Goal: Task Accomplishment & Management: Manage account settings

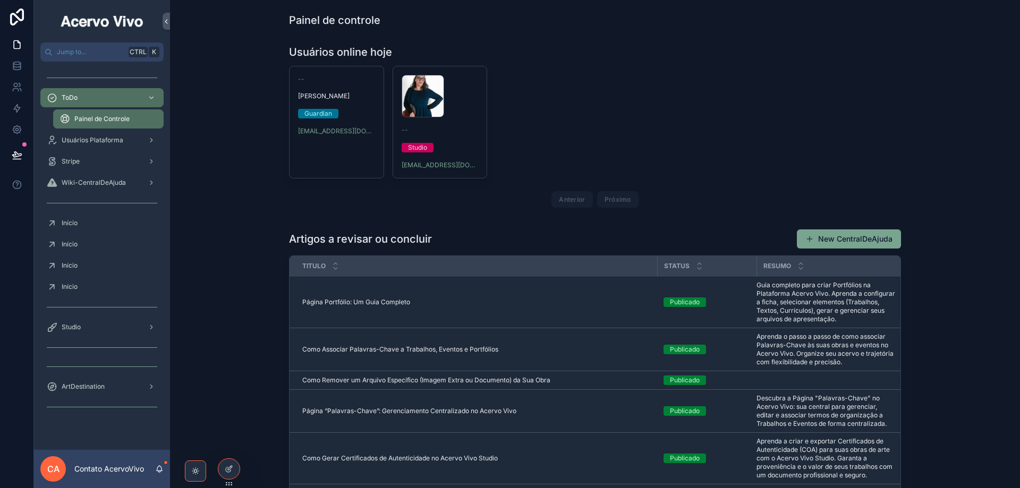
click at [0, 0] on icon at bounding box center [0, 0] width 0 height 0
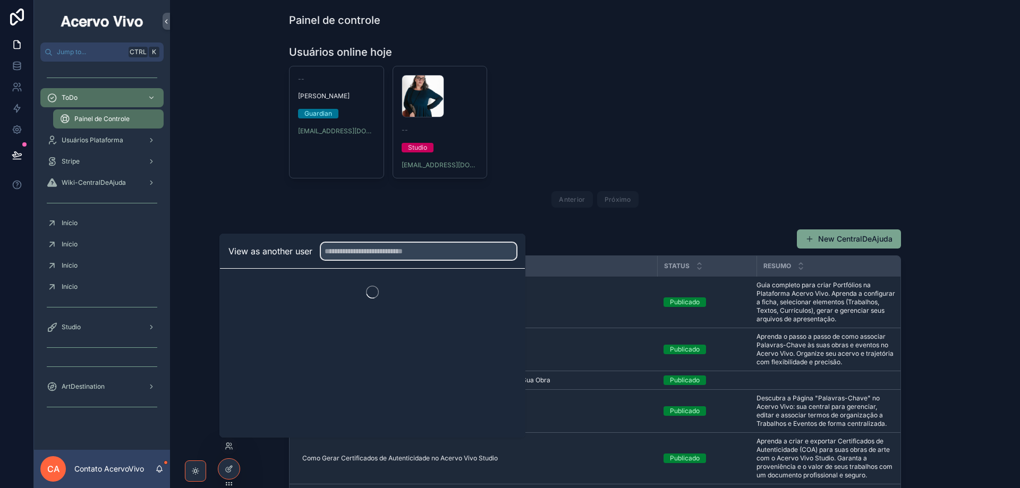
click at [382, 248] on input "text" at bounding box center [419, 251] width 196 height 17
type input "****"
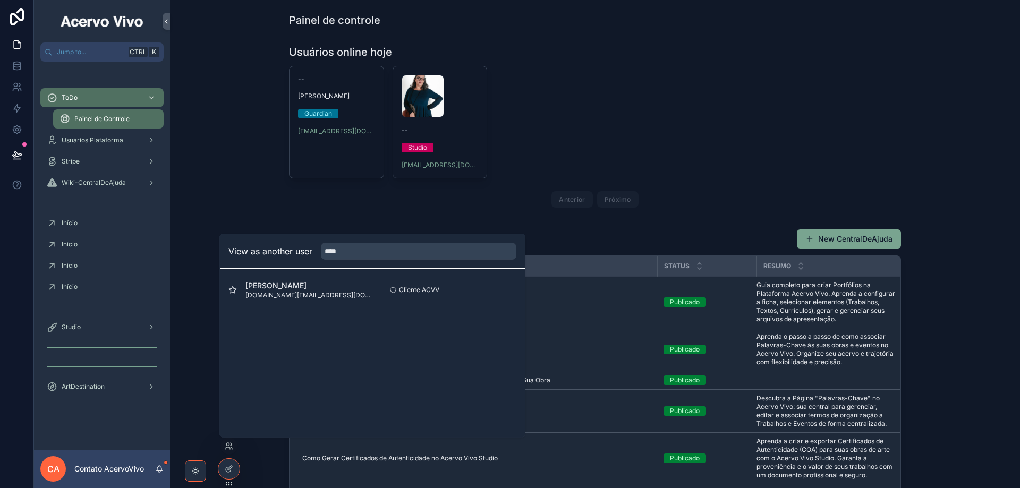
click at [0, 0] on button "Select" at bounding box center [0, 0] width 0 height 0
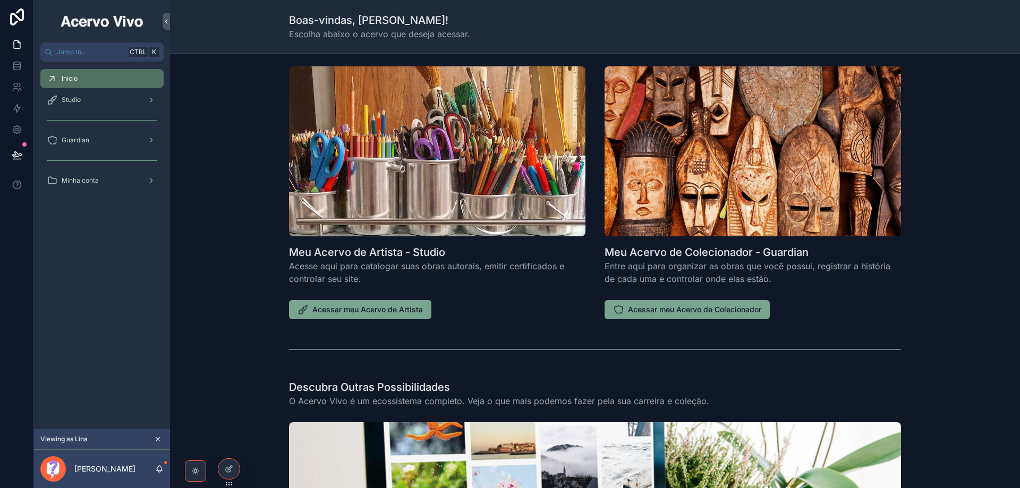
click at [339, 312] on span "Acessar meu Acervo de Artista" at bounding box center [367, 310] width 111 height 11
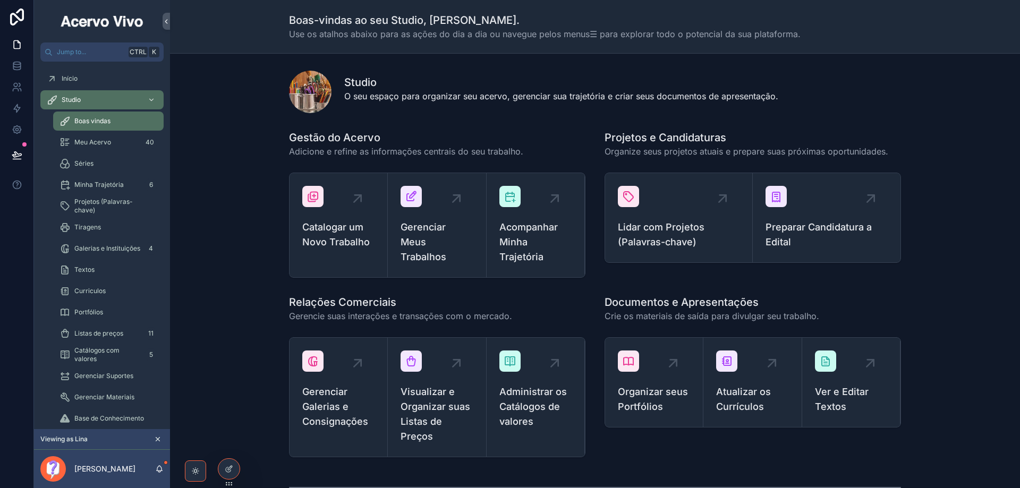
click at [428, 235] on span "Gerenciar Meus Trabalhos" at bounding box center [437, 242] width 72 height 45
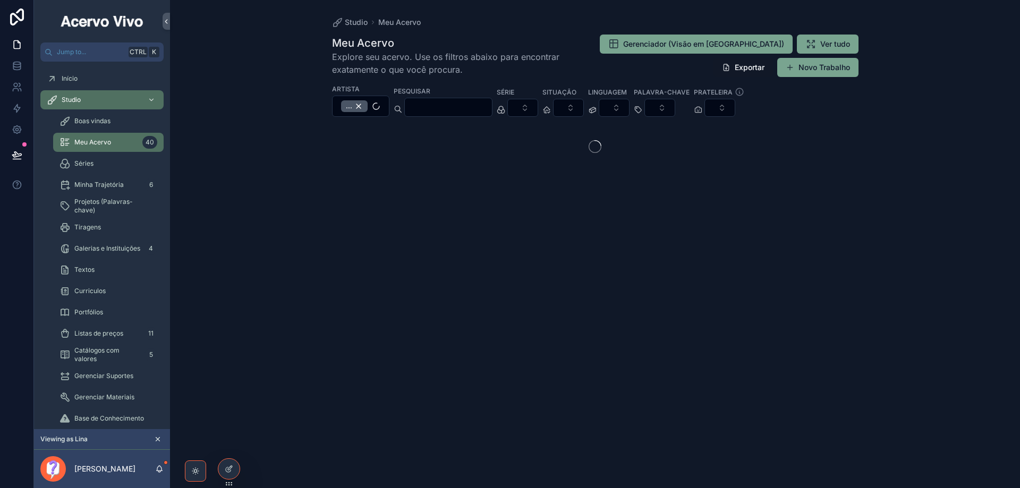
click at [439, 110] on input "scrollable content" at bounding box center [448, 107] width 87 height 15
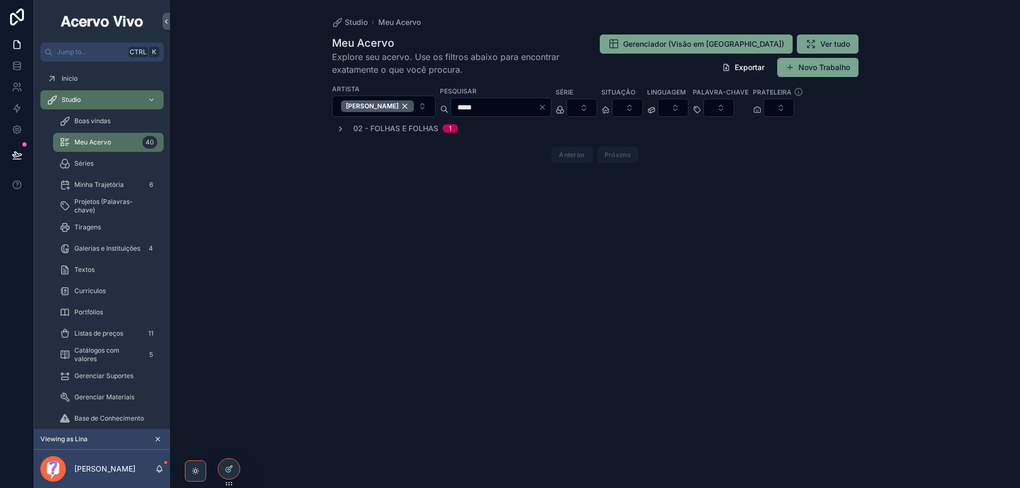
type input "*****"
drag, startPoint x: 341, startPoint y: 129, endPoint x: 339, endPoint y: 138, distance: 9.8
click at [340, 129] on icon "scrollable content" at bounding box center [340, 129] width 9 height 9
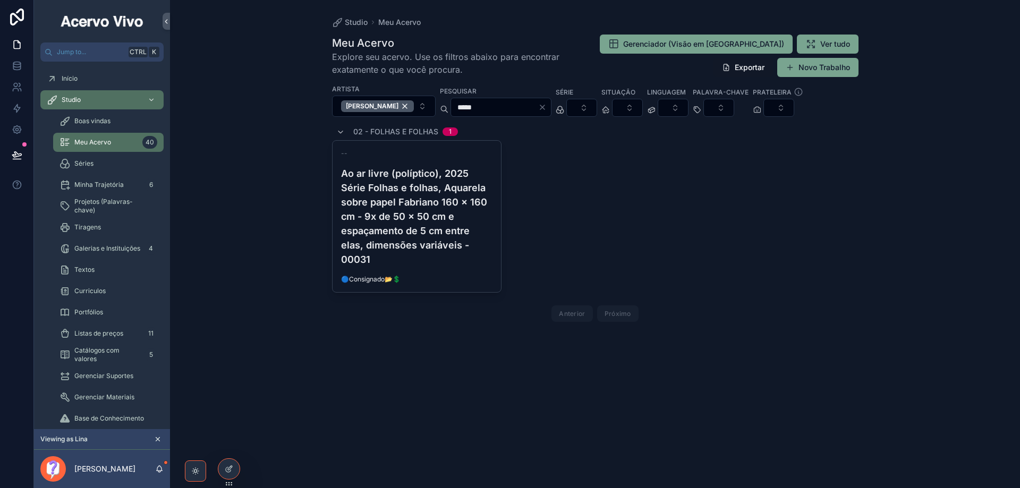
click at [442, 202] on h4 "Ao ar livre (políptico), 2025 Série Folhas e folhas, Aquarela sobre papel Fabri…" at bounding box center [417, 216] width 152 height 100
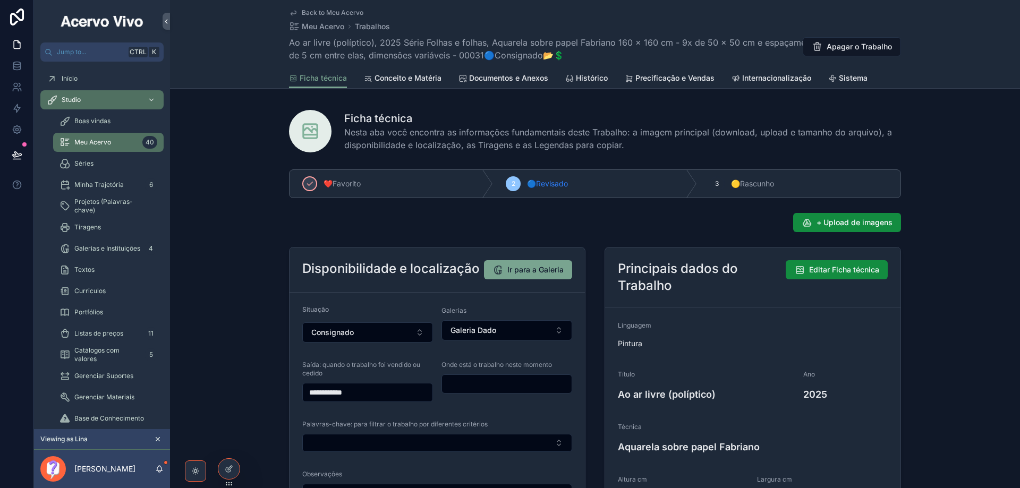
click at [500, 81] on span "Documentos e Anexos" at bounding box center [508, 78] width 79 height 11
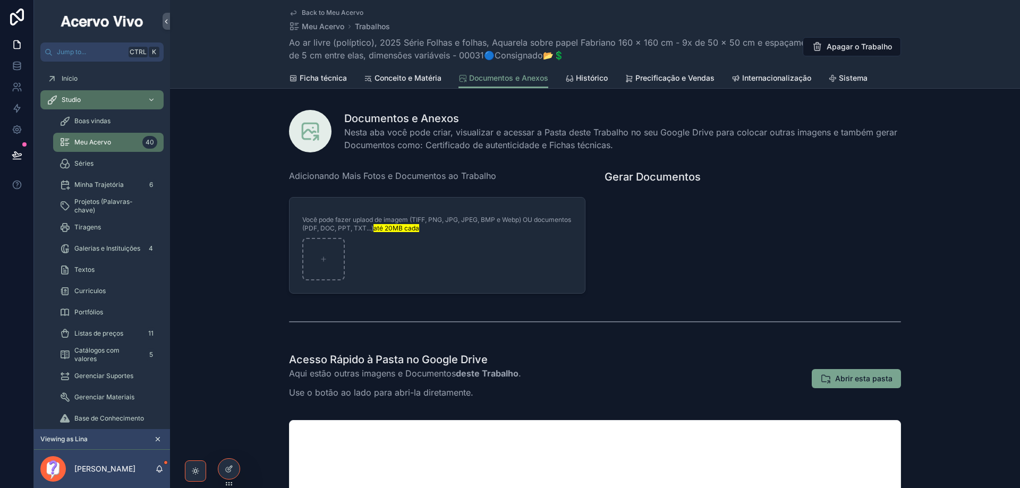
scroll to position [159, 0]
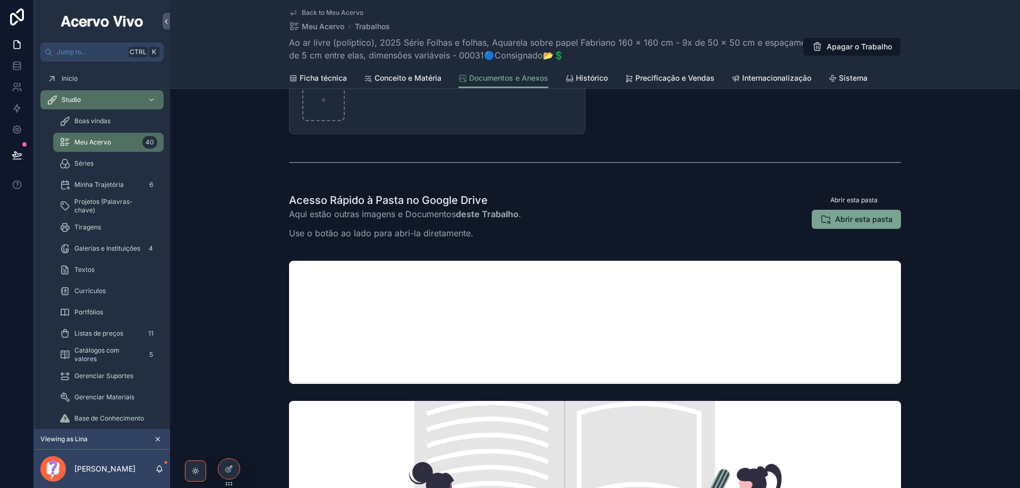
click at [849, 219] on span "Abrir esta pasta" at bounding box center [863, 219] width 57 height 11
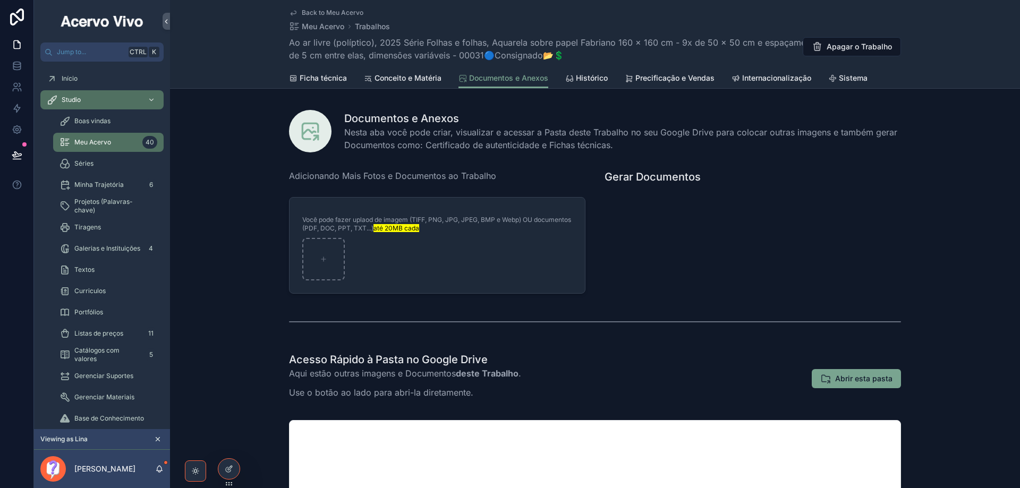
click at [324, 80] on span "Ficha técnica" at bounding box center [323, 78] width 47 height 11
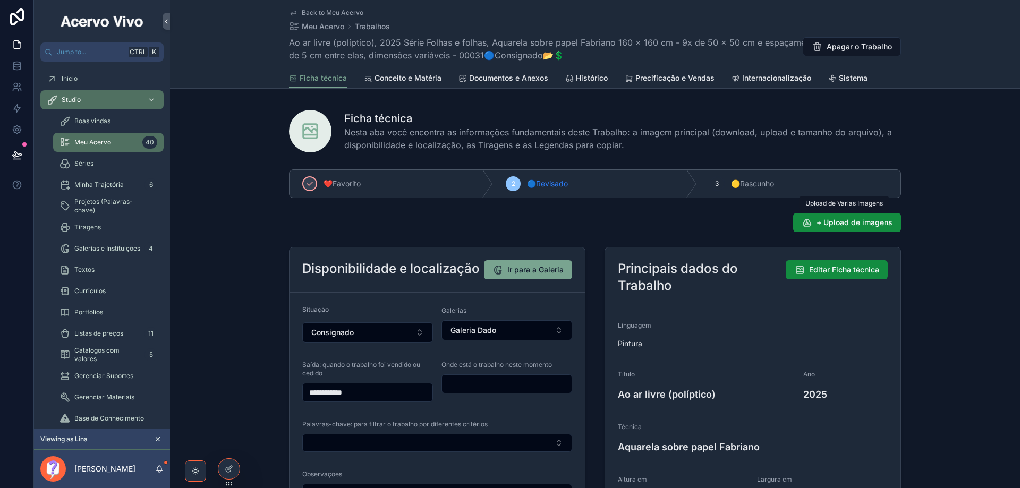
click at [877, 225] on span "+ Upload de imagens" at bounding box center [855, 222] width 76 height 11
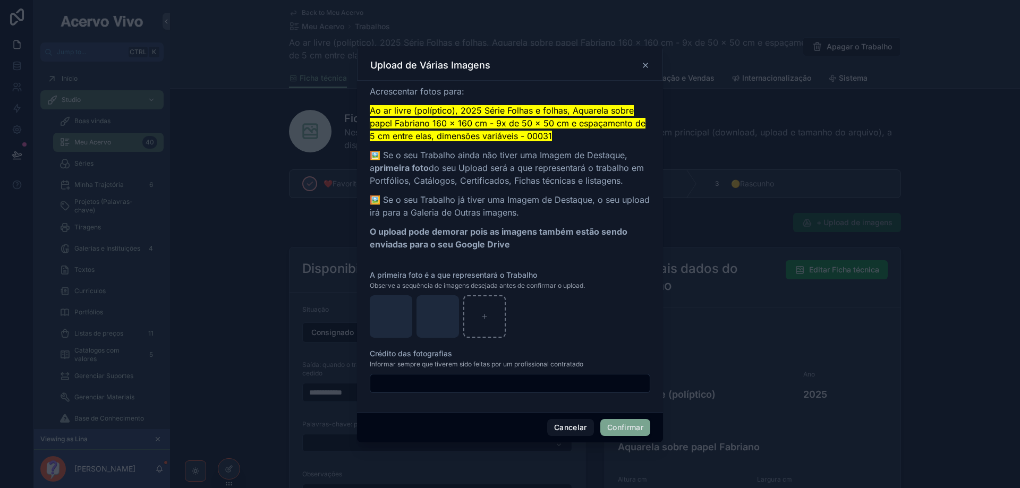
click at [632, 429] on button "Confirmar" at bounding box center [626, 427] width 50 height 17
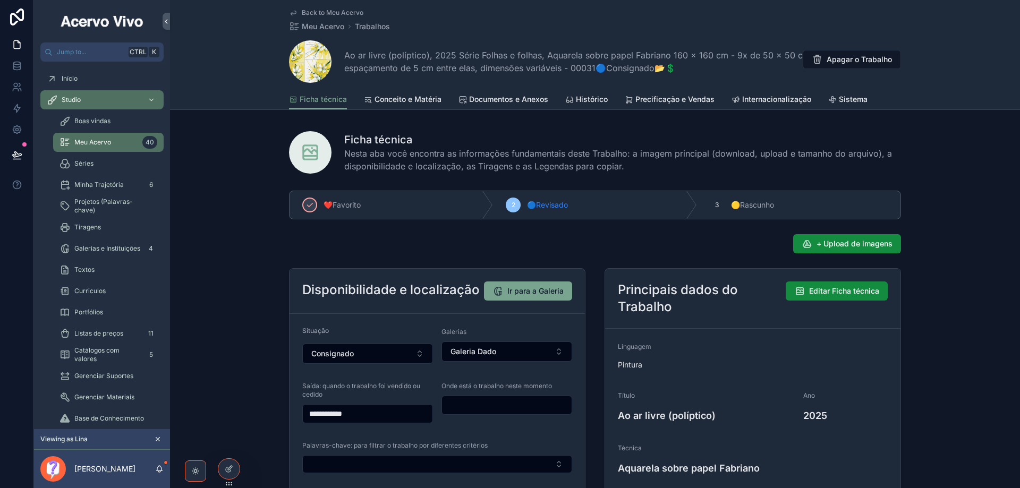
click at [528, 102] on span "Documentos e Anexos" at bounding box center [508, 99] width 79 height 11
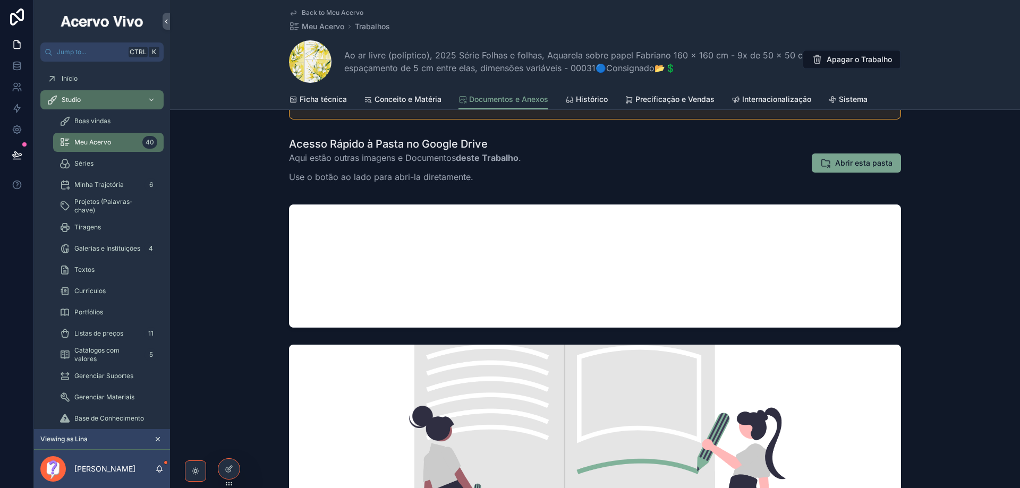
scroll to position [237, 0]
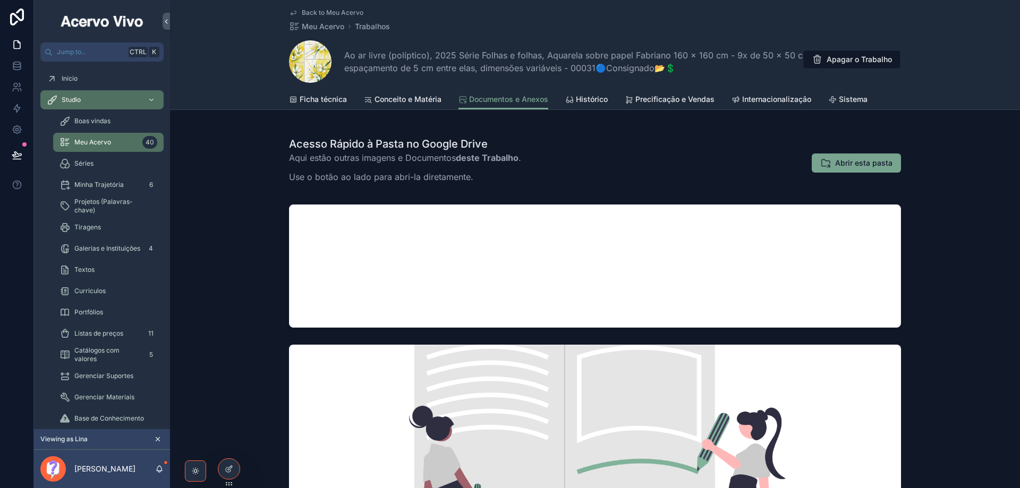
click at [317, 99] on span "Ficha técnica" at bounding box center [323, 99] width 47 height 11
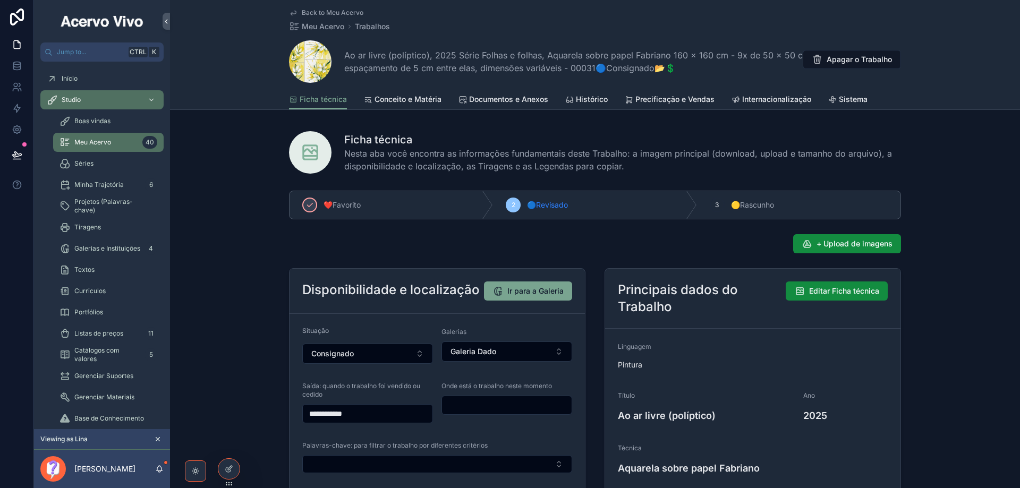
click at [850, 99] on span "Sistema" at bounding box center [853, 99] width 29 height 11
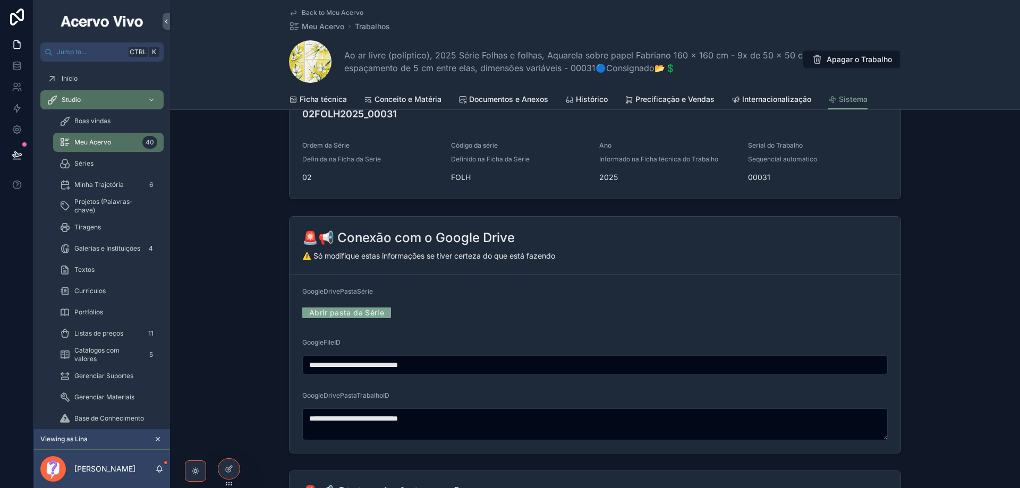
scroll to position [213, 0]
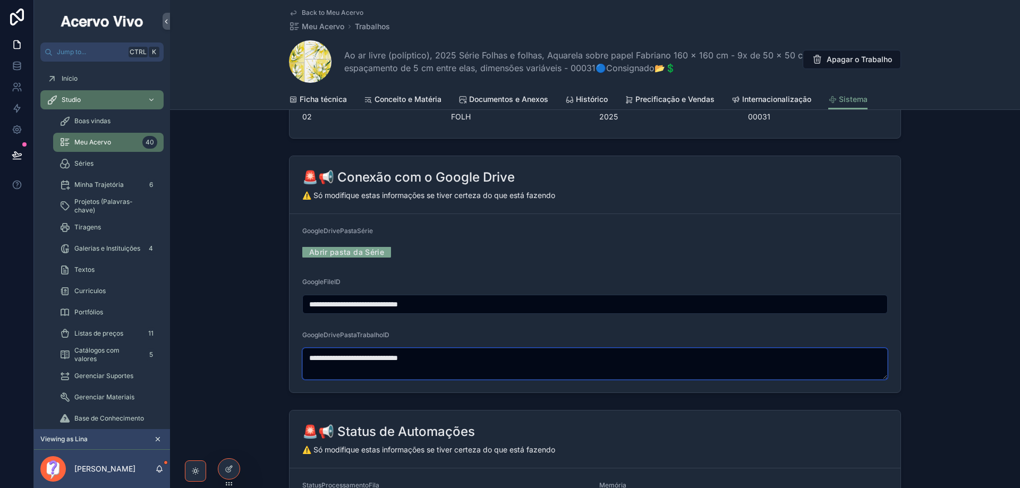
click at [468, 358] on textarea "**********" at bounding box center [595, 364] width 586 height 32
drag, startPoint x: 463, startPoint y: 301, endPoint x: 244, endPoint y: 303, distance: 218.4
click at [244, 303] on div "**********" at bounding box center [595, 274] width 850 height 246
click at [314, 103] on span "Ficha técnica" at bounding box center [323, 99] width 47 height 11
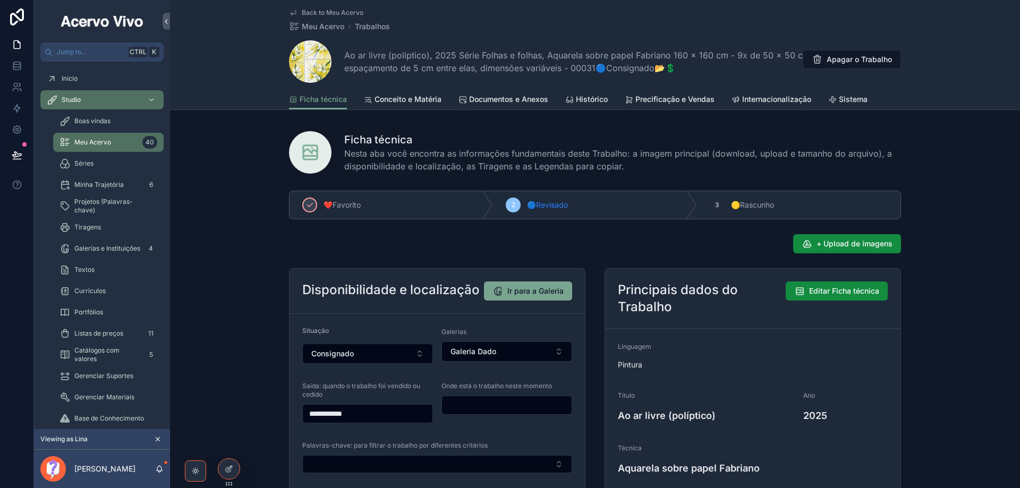
click at [858, 242] on span "+ Upload de imagens" at bounding box center [855, 244] width 76 height 11
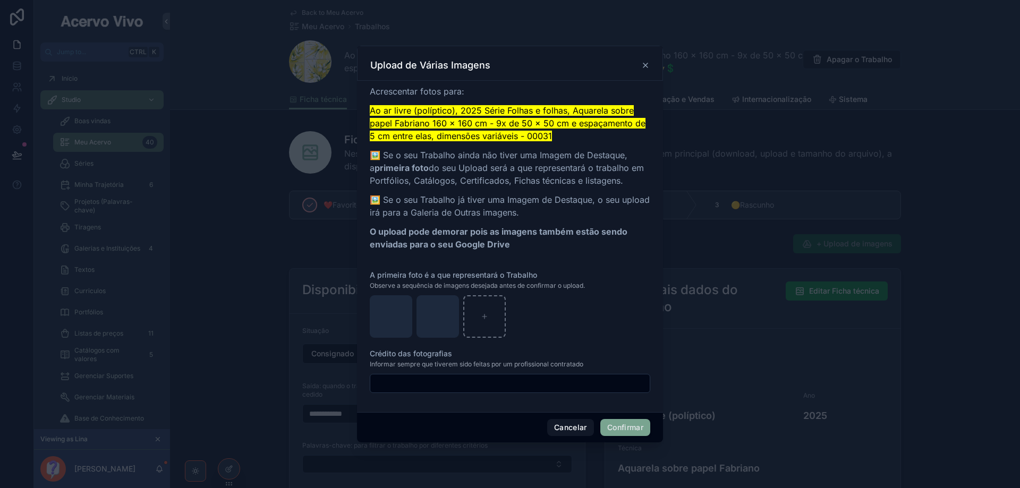
click at [621, 428] on button "Confirmar" at bounding box center [626, 427] width 50 height 17
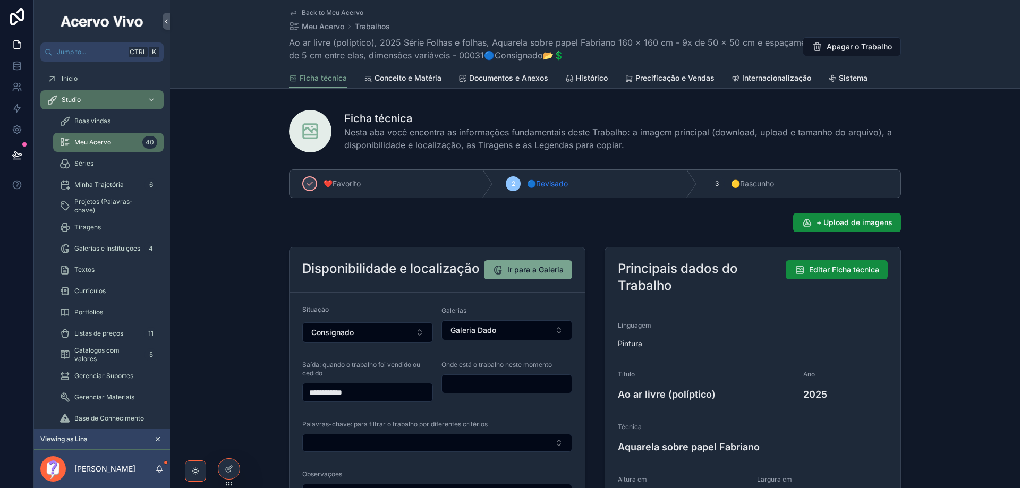
click at [843, 223] on span "+ Upload de imagens" at bounding box center [855, 222] width 76 height 11
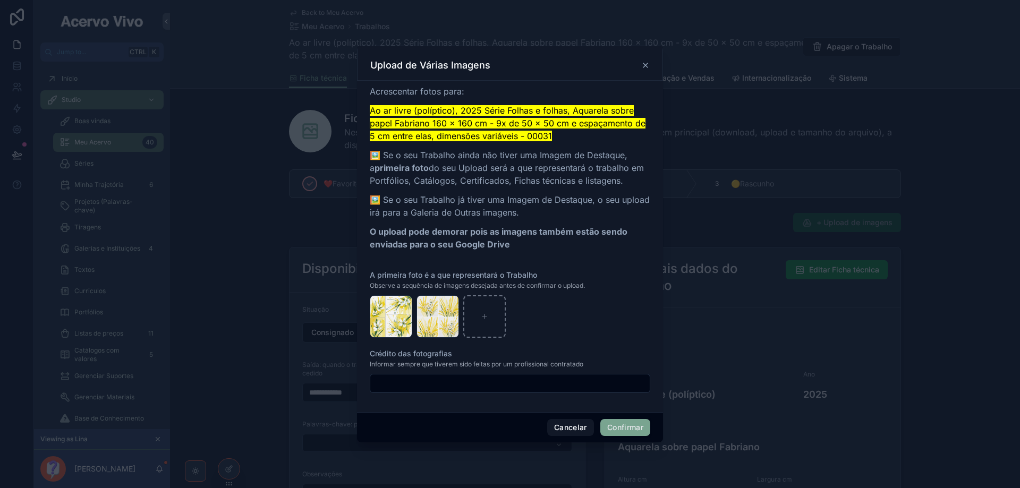
click at [631, 427] on button "Confirmar" at bounding box center [626, 427] width 50 height 17
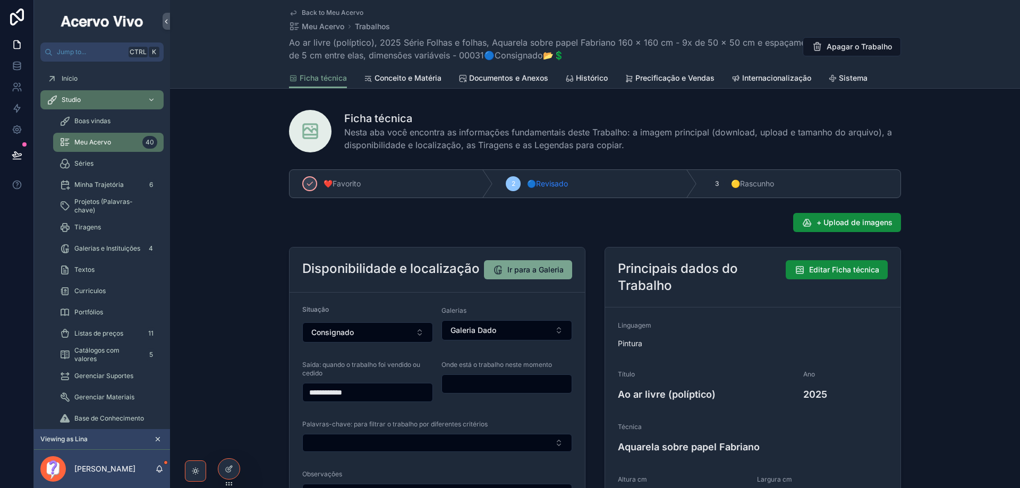
click at [338, 10] on span "Back to Meu Acervo" at bounding box center [333, 13] width 62 height 9
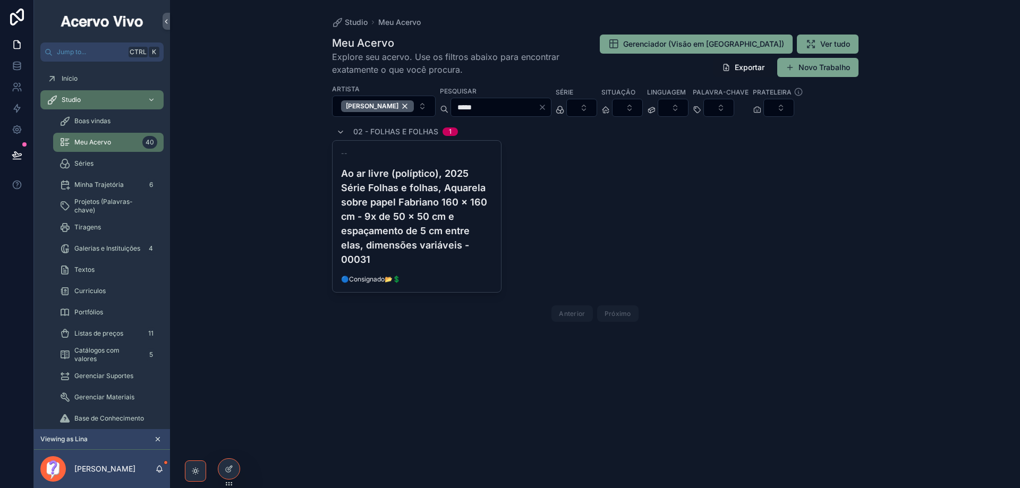
click at [487, 106] on input "*****" at bounding box center [494, 107] width 87 height 15
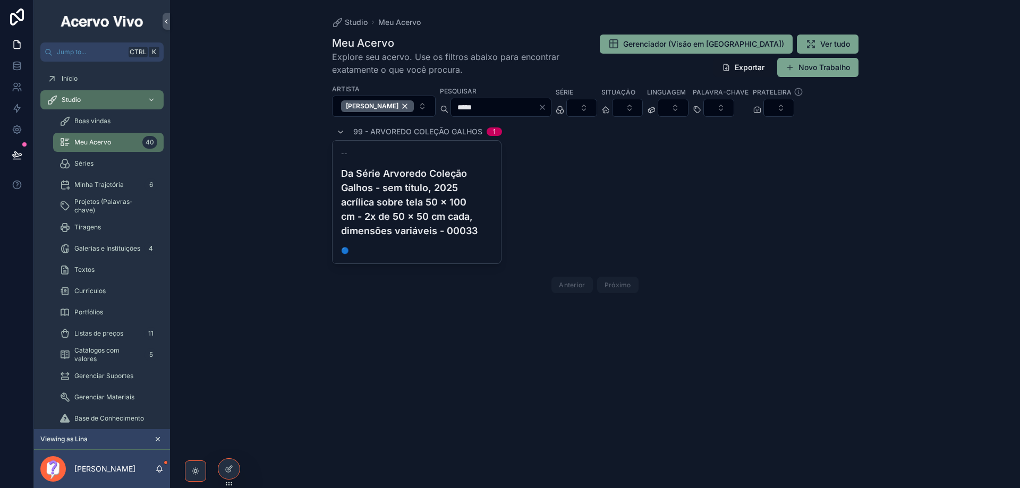
type input "*****"
click at [442, 201] on h4 "Da Série Arvoredo Coleção Galhos - sem título, 2025 acrílica sobre tela 50 x 10…" at bounding box center [417, 202] width 152 height 72
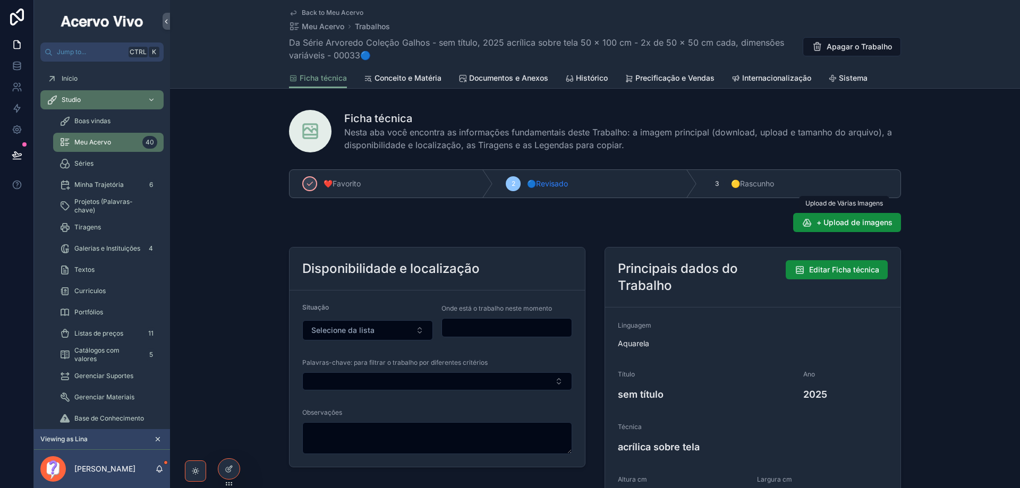
click at [861, 219] on span "+ Upload de imagens" at bounding box center [855, 222] width 76 height 11
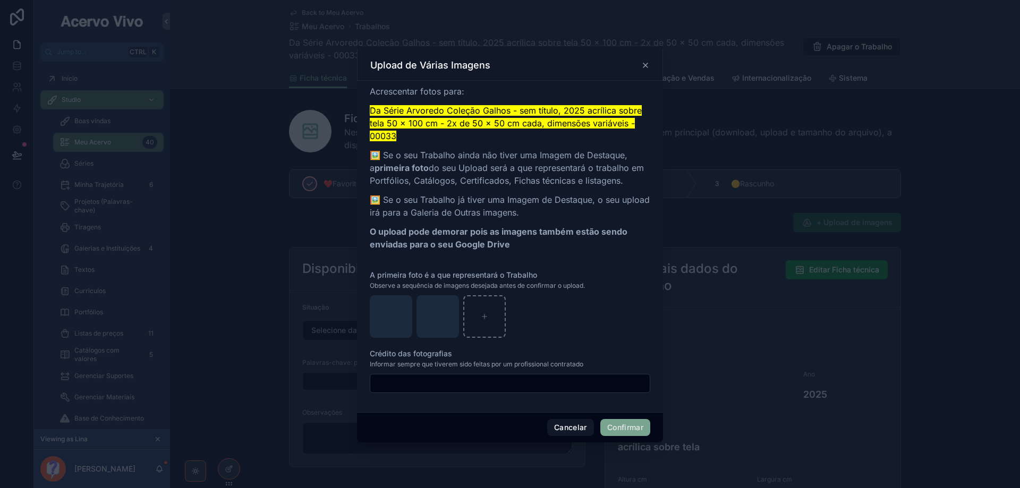
click at [621, 432] on button "Confirmar" at bounding box center [626, 427] width 50 height 17
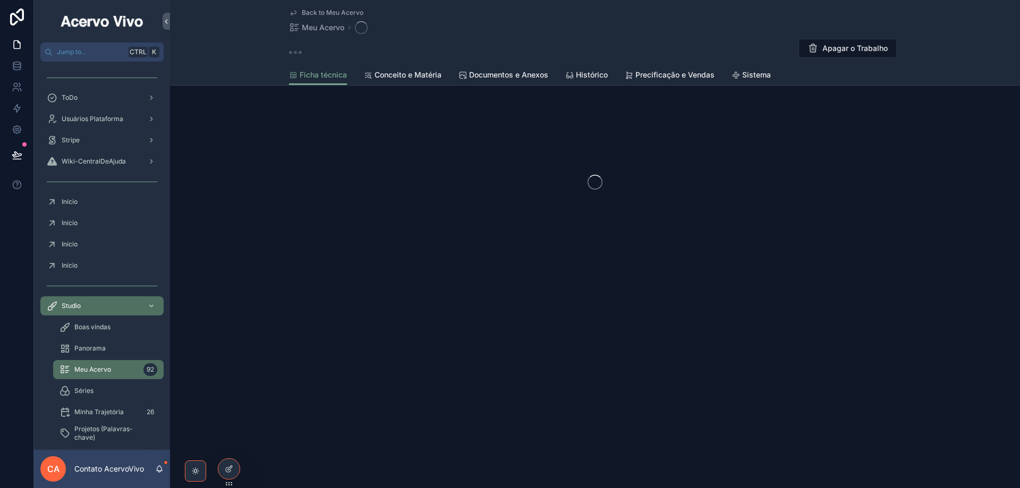
click at [0, 0] on icon at bounding box center [0, 0] width 0 height 0
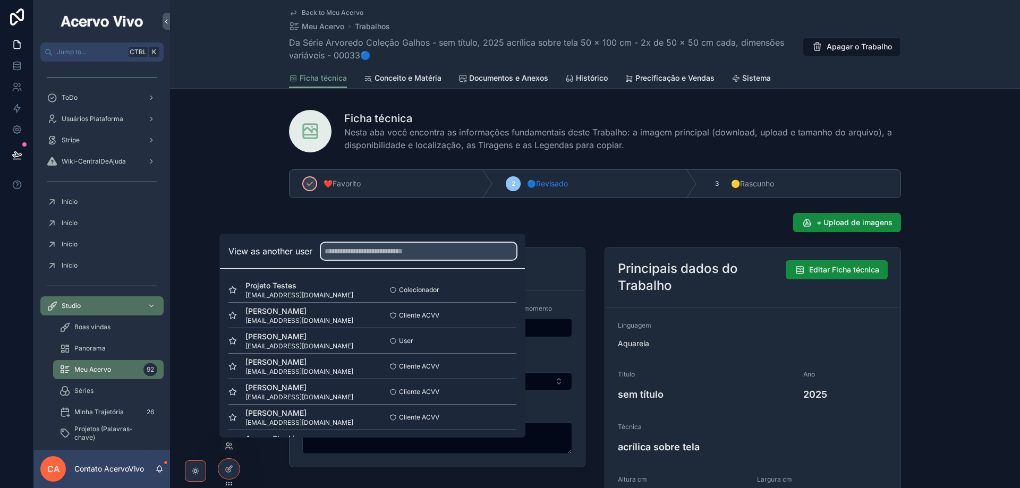
click at [366, 251] on input "text" at bounding box center [419, 251] width 196 height 17
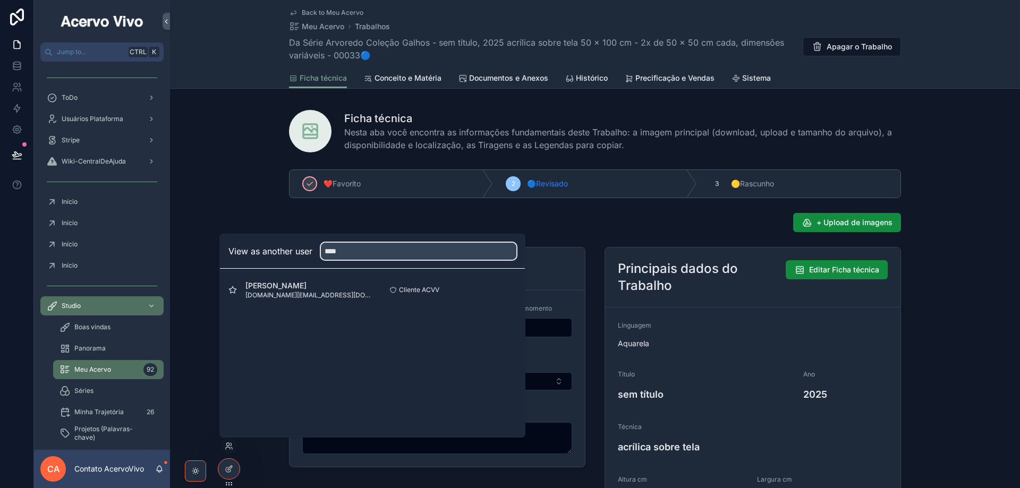
type input "****"
click at [0, 0] on button "Select" at bounding box center [0, 0] width 0 height 0
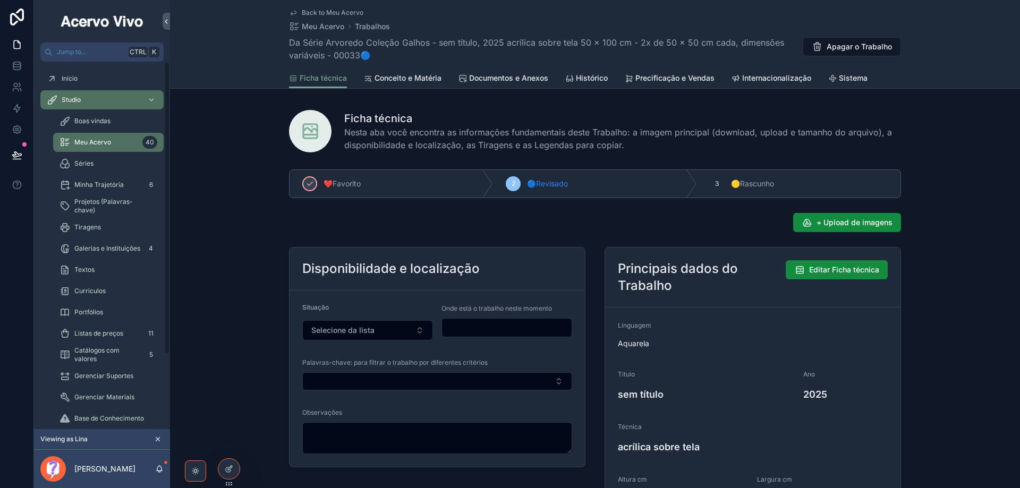
click at [206, 168] on div "❤️Favorito 2 🔵Revisado 3 🟡Rascunho + Upload de imagens Disponibilidade e locali…" at bounding box center [595, 387] width 850 height 444
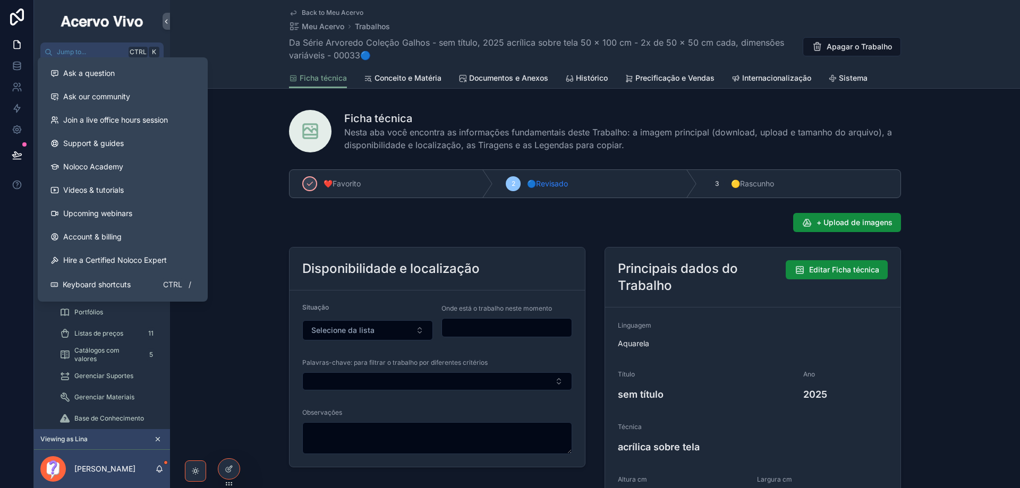
click at [93, 238] on span "Account & billing" at bounding box center [92, 237] width 58 height 11
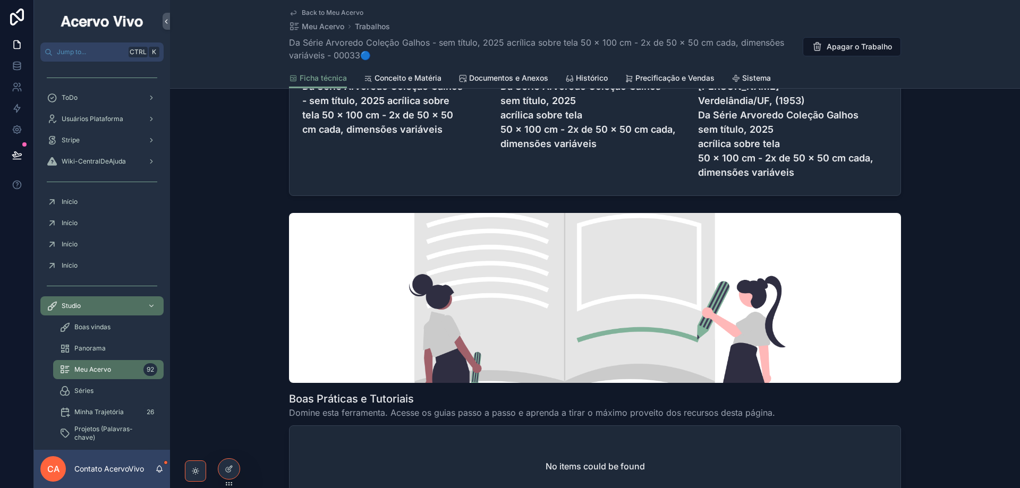
scroll to position [906, 0]
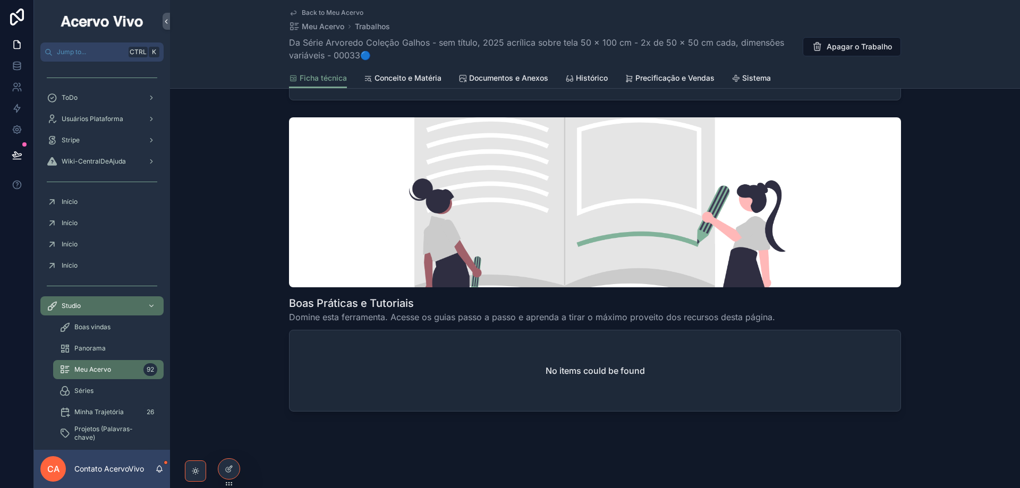
click at [543, 79] on span "Documentos e Anexos" at bounding box center [508, 78] width 79 height 11
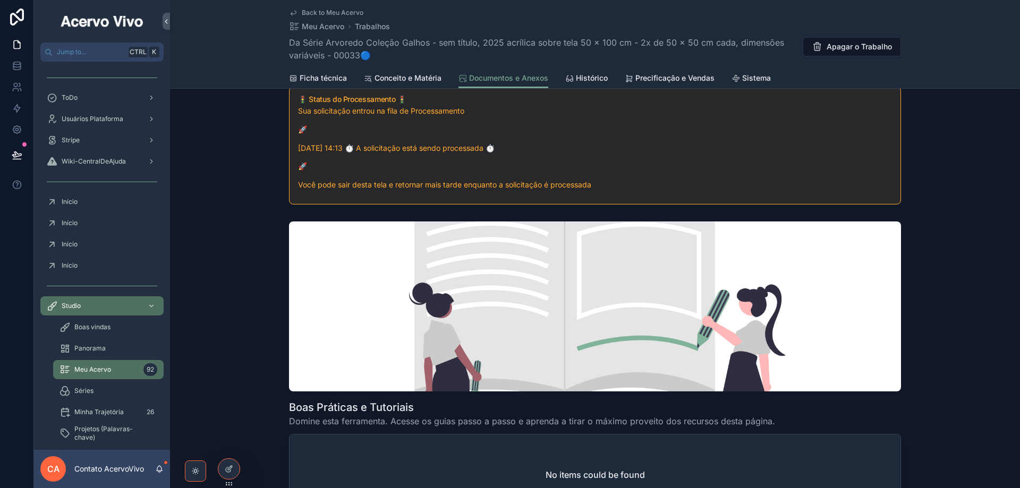
scroll to position [370, 0]
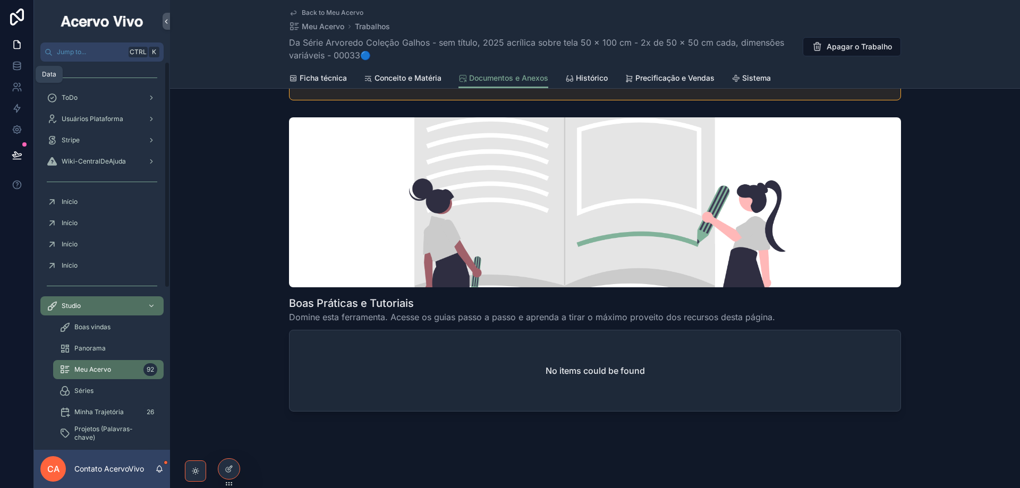
click at [20, 66] on icon at bounding box center [16, 68] width 7 height 4
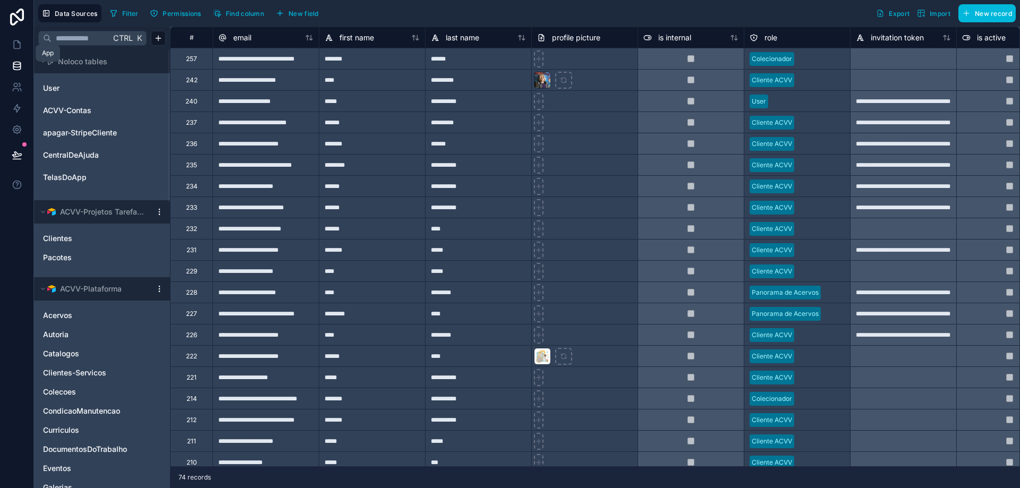
click at [16, 43] on icon at bounding box center [17, 44] width 11 height 11
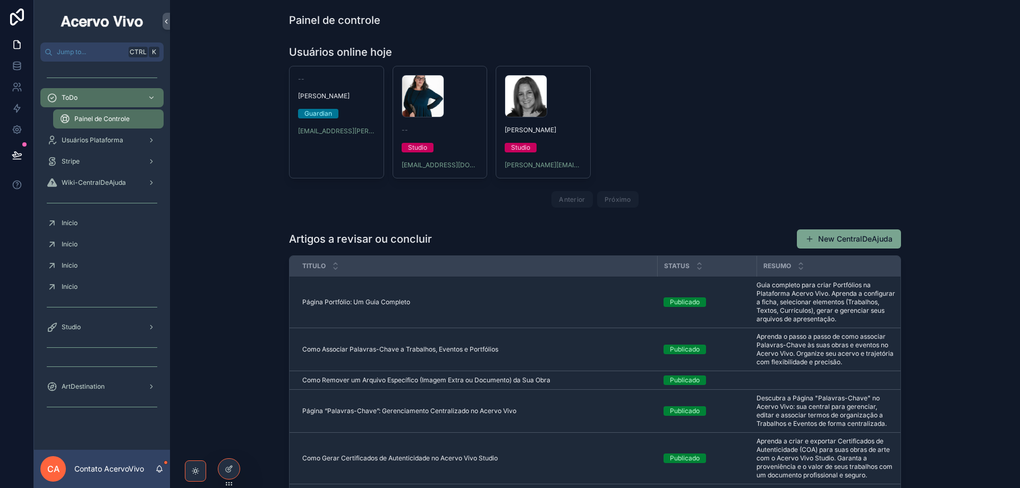
click at [0, 0] on icon at bounding box center [0, 0] width 0 height 0
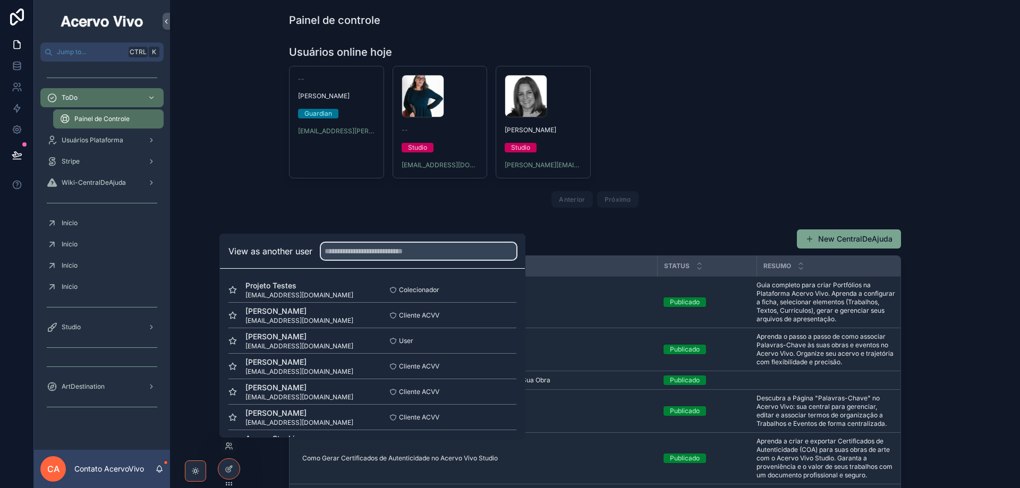
click at [357, 250] on input "text" at bounding box center [419, 251] width 196 height 17
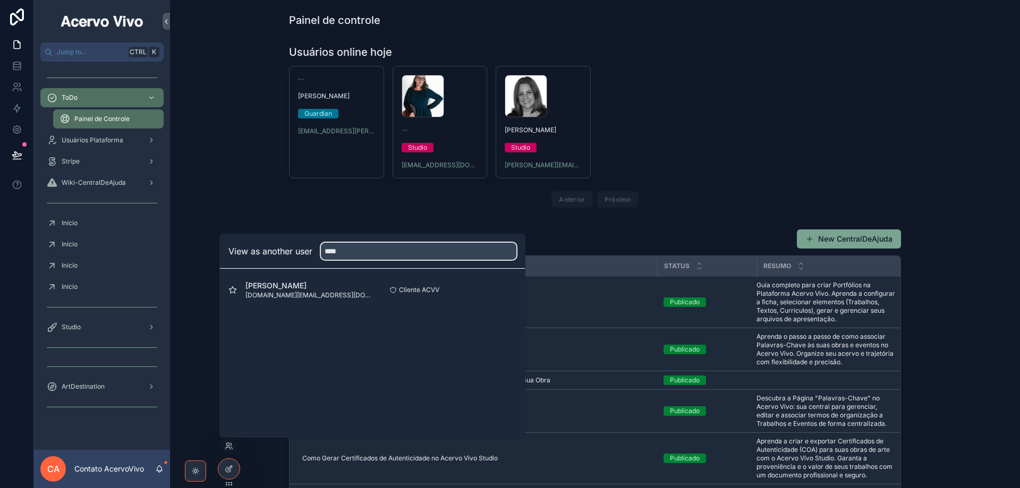
type input "****"
click at [0, 0] on button "Select" at bounding box center [0, 0] width 0 height 0
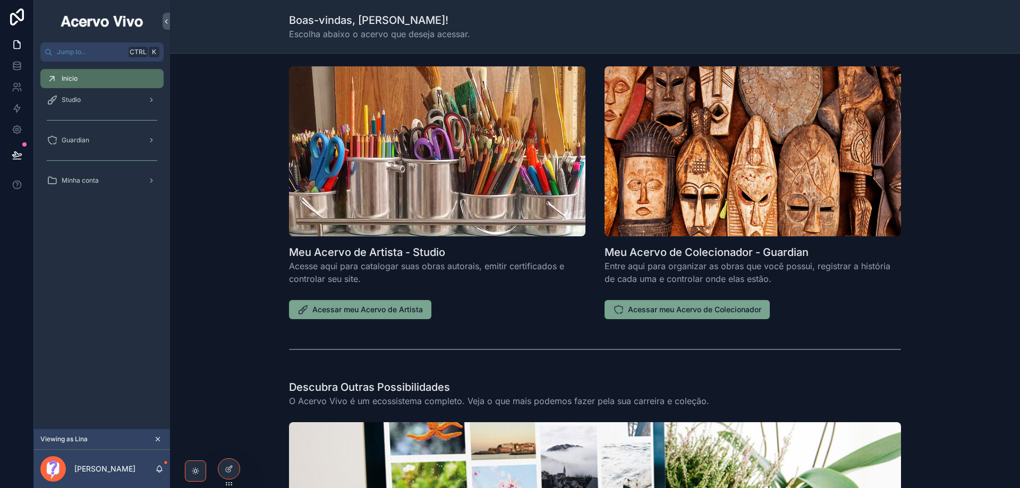
click at [392, 309] on span "Acessar meu Acervo de Artista" at bounding box center [367, 310] width 111 height 11
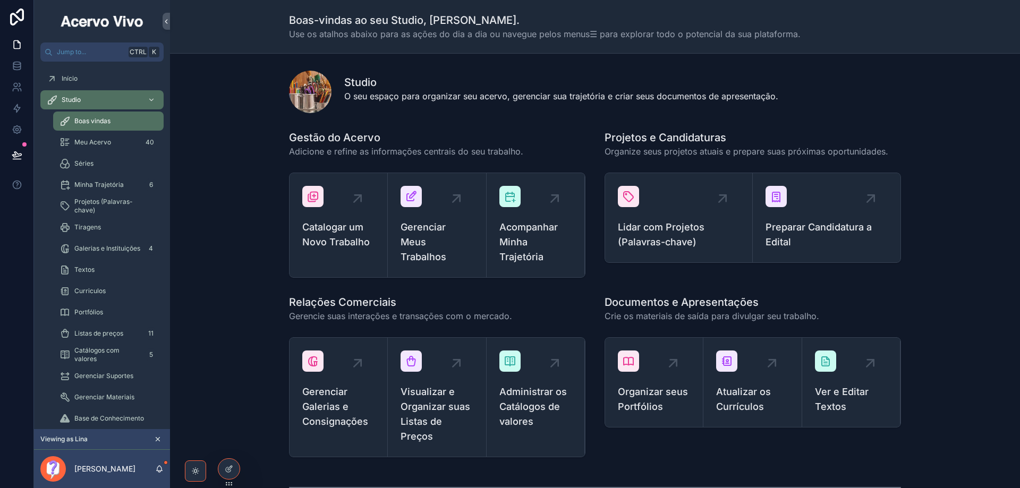
click at [444, 257] on span "Gerenciar Meus Trabalhos" at bounding box center [437, 242] width 72 height 45
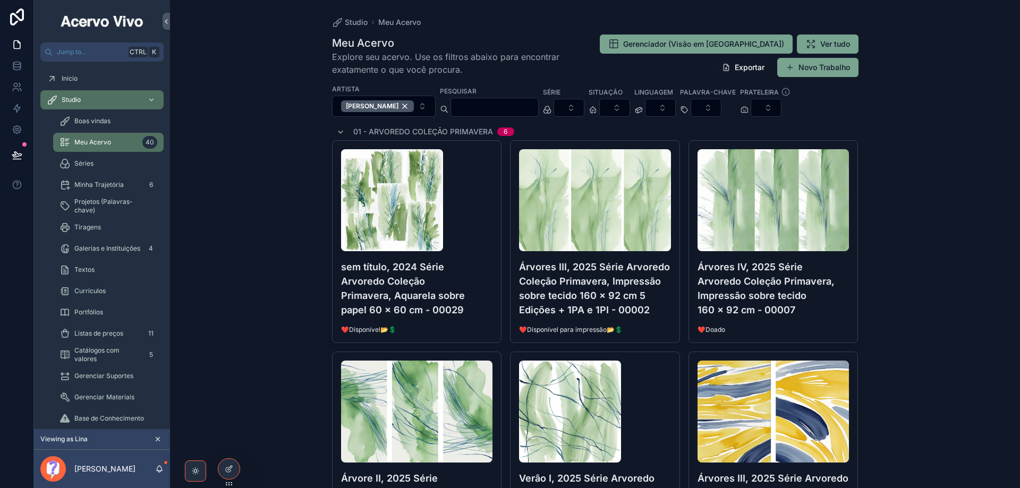
click at [467, 105] on input "scrollable content" at bounding box center [494, 107] width 87 height 15
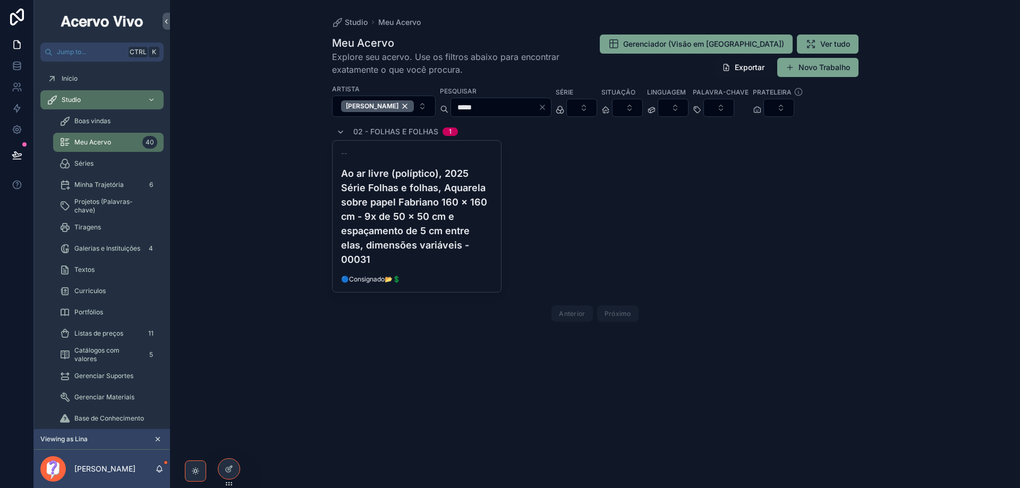
type input "*****"
click at [461, 261] on h4 "Ao ar livre (políptico), 2025 Série Folhas e folhas, Aquarela sobre papel Fabri…" at bounding box center [417, 216] width 152 height 100
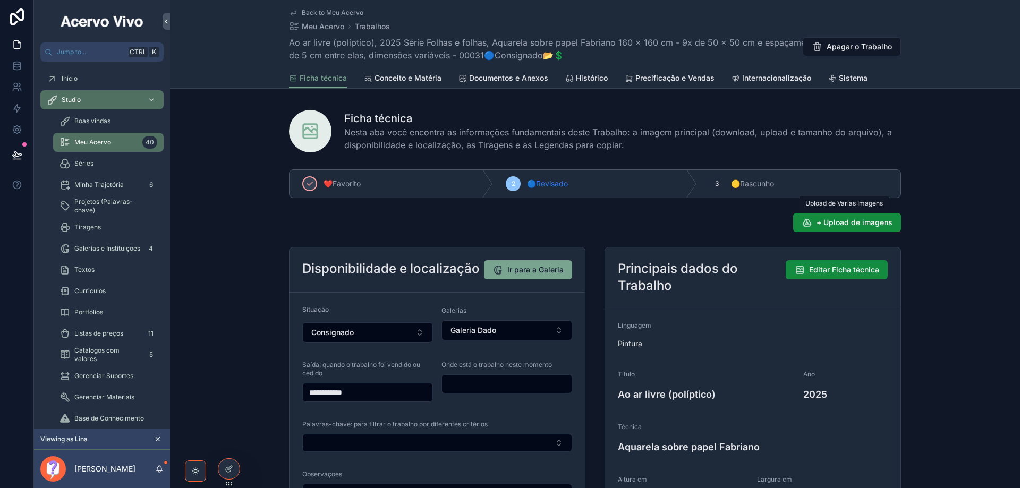
click at [842, 221] on span "+ Upload de imagens" at bounding box center [855, 222] width 76 height 11
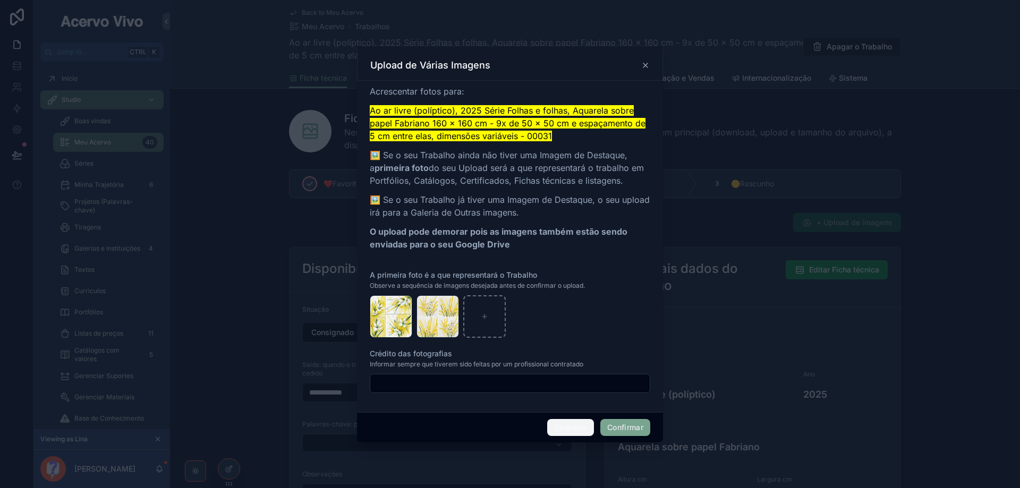
click at [574, 427] on button "Cancelar" at bounding box center [570, 427] width 47 height 17
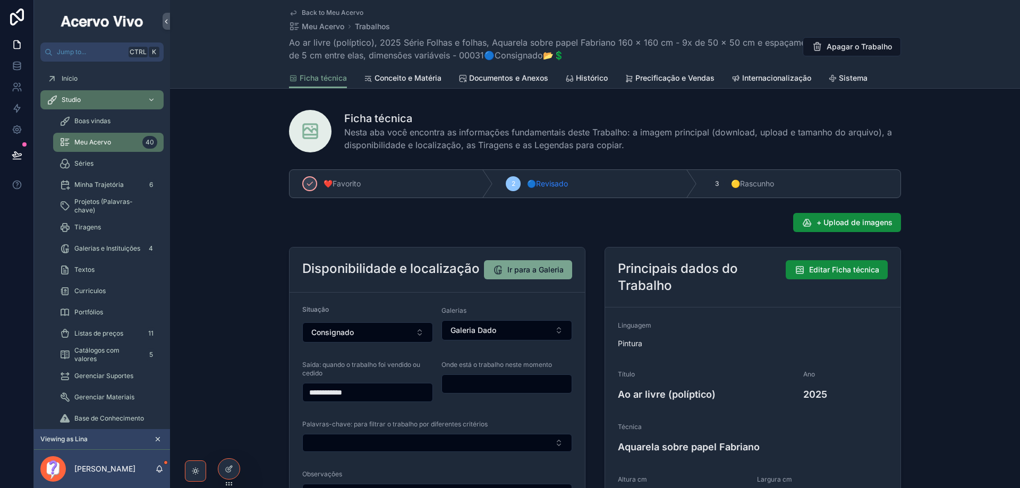
click at [850, 223] on span "+ Upload de imagens" at bounding box center [855, 222] width 76 height 11
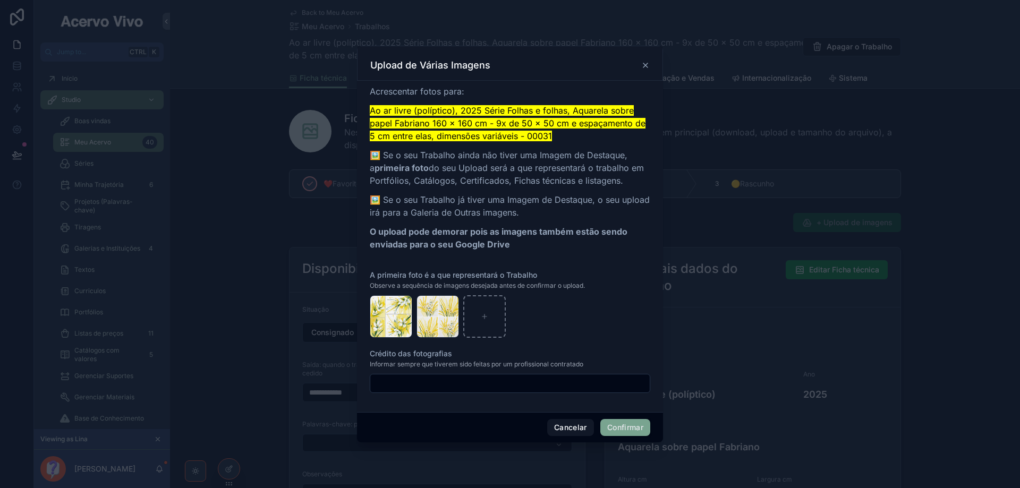
click at [0, 0] on icon "button" at bounding box center [0, 0] width 0 height 0
click at [461, 287] on icon "button" at bounding box center [461, 286] width 0 height 2
click at [0, 0] on icon "button" at bounding box center [0, 0] width 0 height 0
click at [413, 286] on icon "button" at bounding box center [415, 285] width 9 height 9
click at [619, 432] on button "Confirmar" at bounding box center [626, 427] width 50 height 17
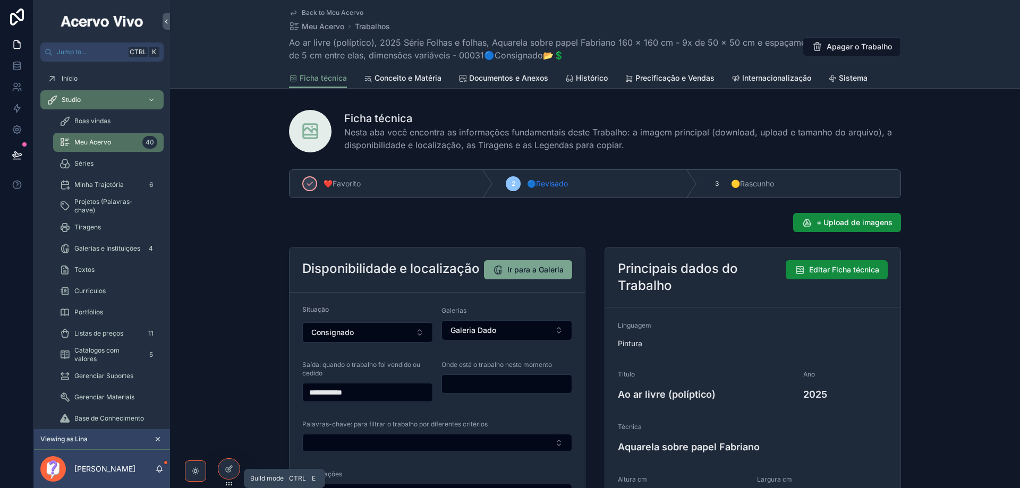
click at [230, 469] on icon at bounding box center [230, 468] width 4 height 4
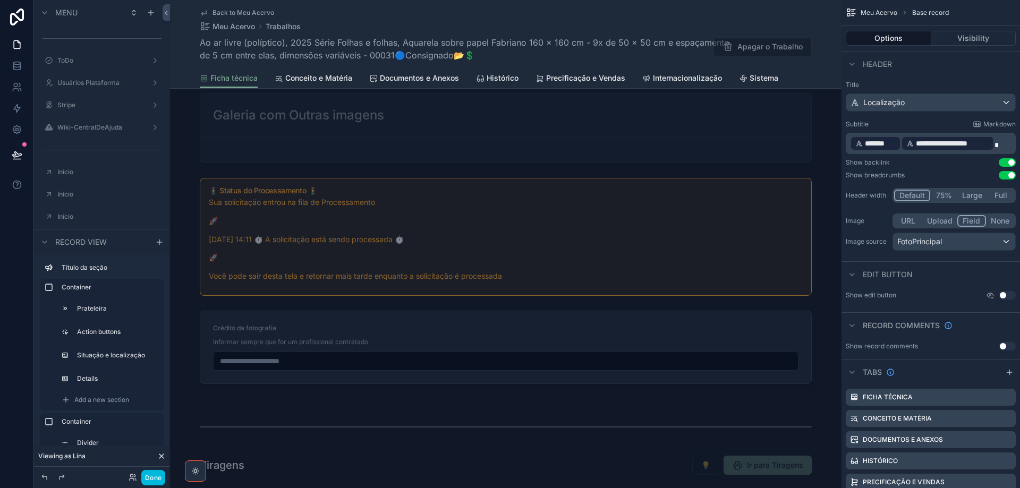
scroll to position [1222, 0]
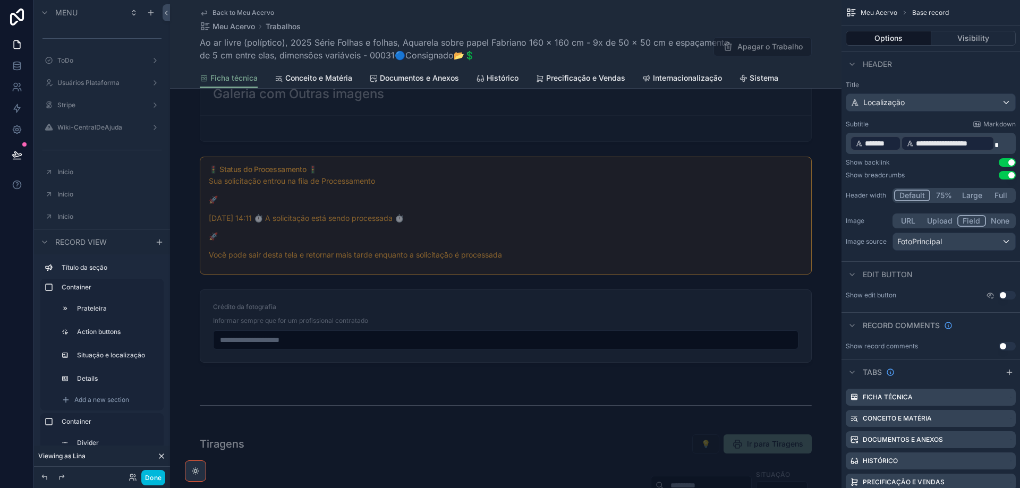
click at [315, 249] on div "scrollable content" at bounding box center [506, 218] width 672 height 312
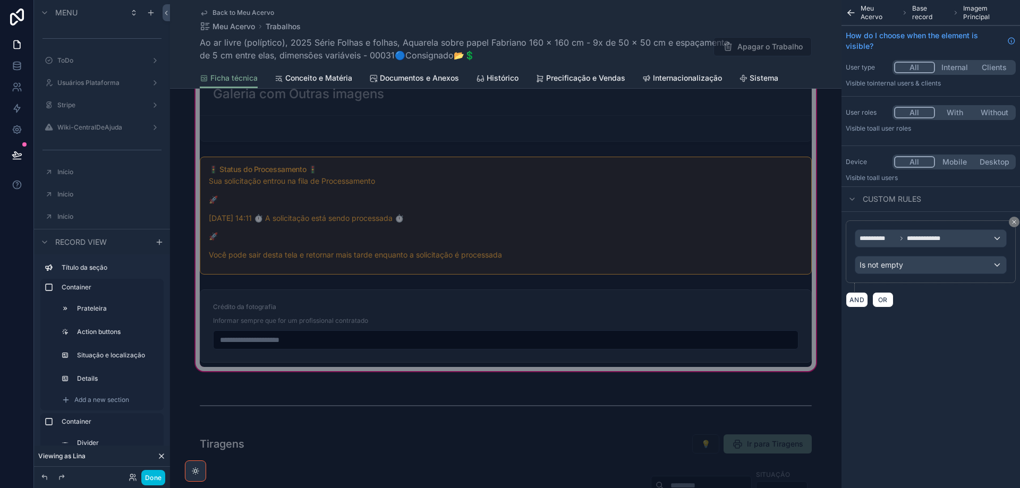
click at [315, 249] on div "scrollable content" at bounding box center [505, 216] width 625 height 126
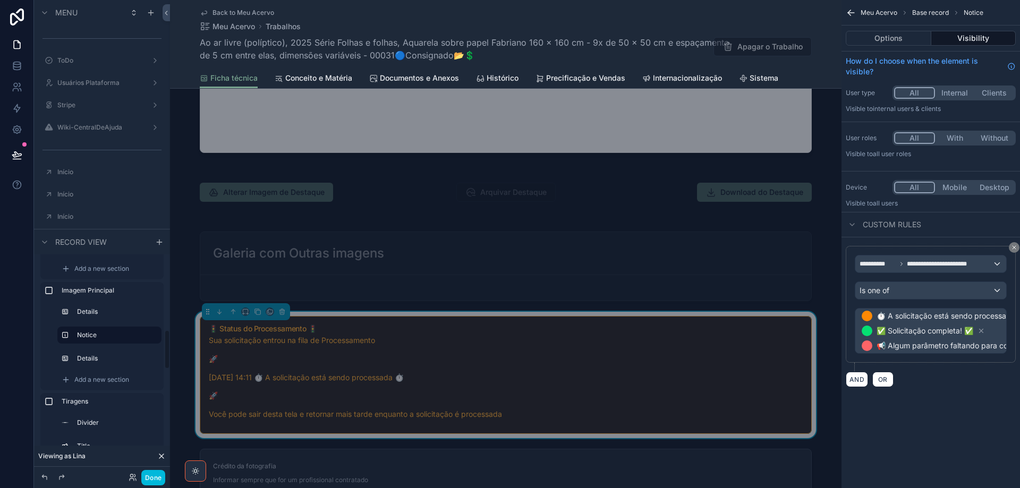
scroll to position [372, 0]
click at [126, 311] on div "Notice" at bounding box center [117, 316] width 80 height 13
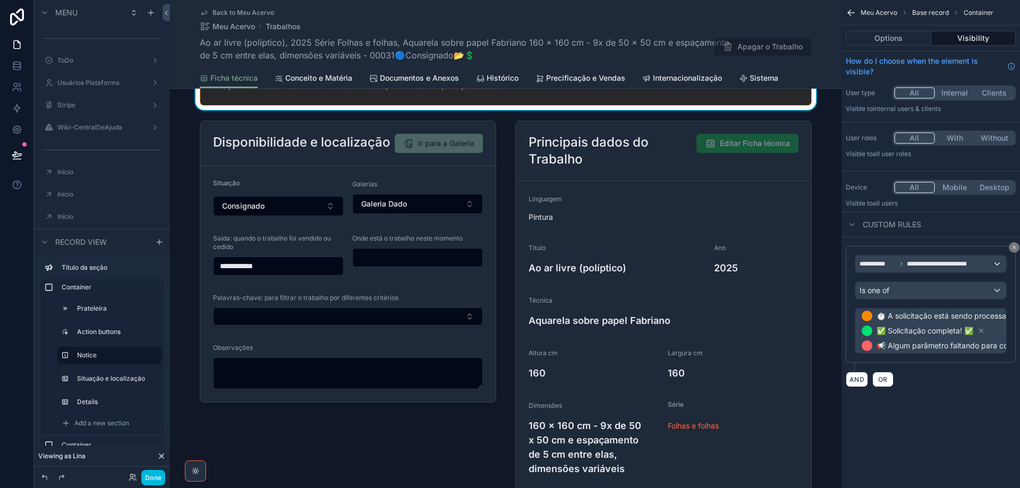
scroll to position [0, 0]
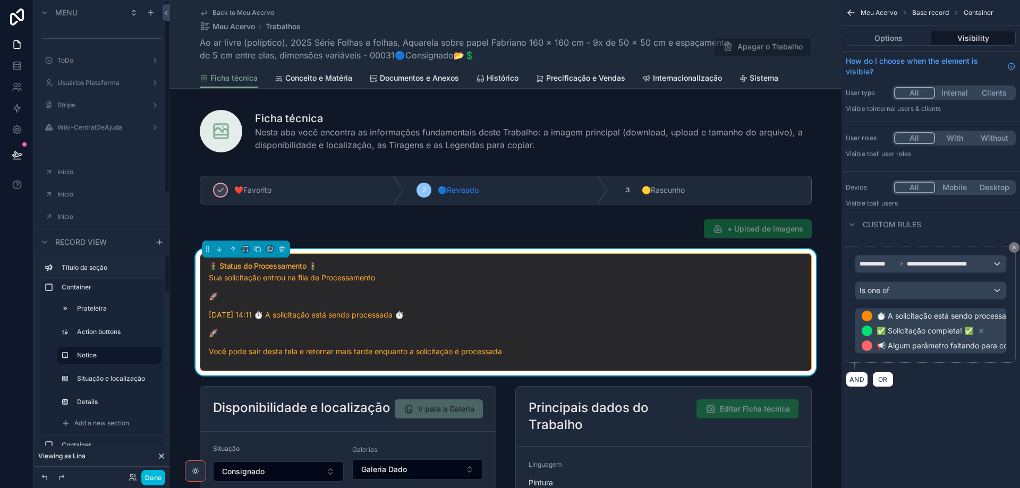
click at [149, 481] on button "Done" at bounding box center [153, 477] width 24 height 15
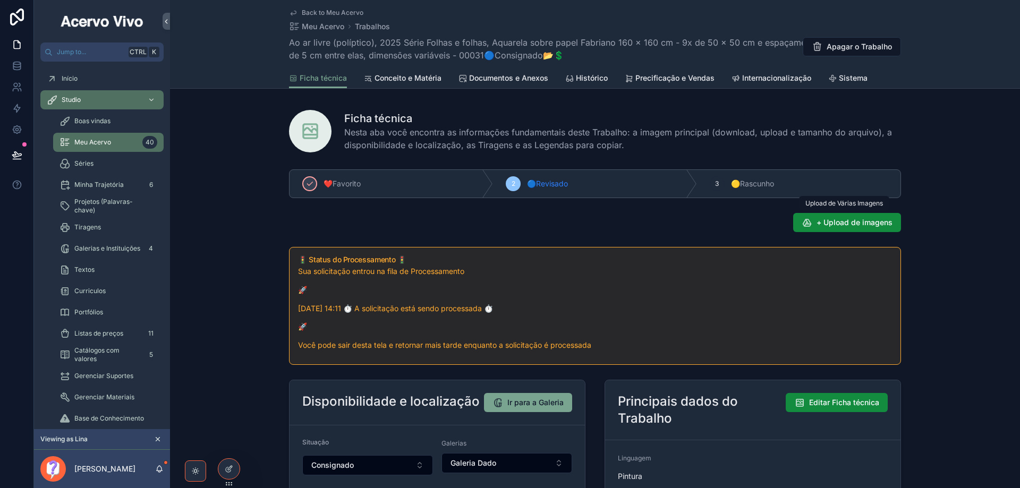
click at [844, 223] on span "+ Upload de imagens" at bounding box center [855, 222] width 76 height 11
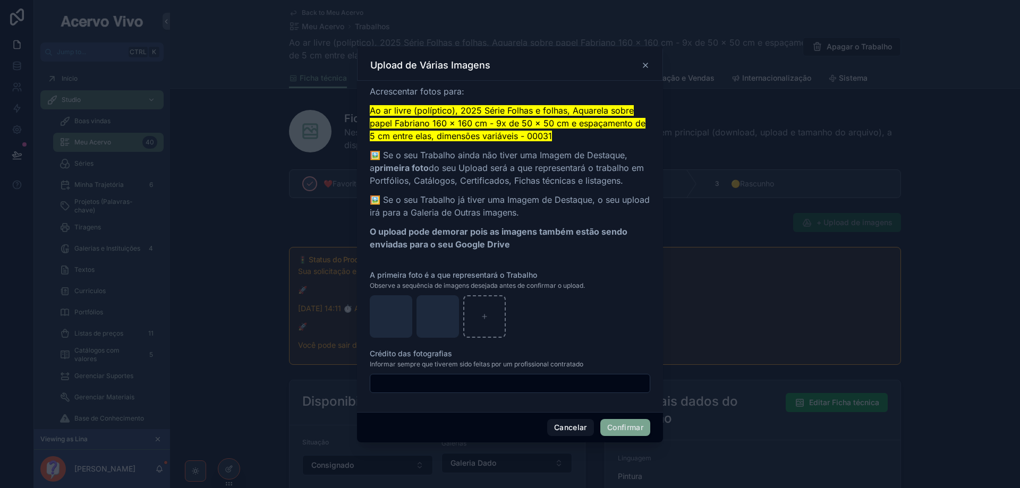
click at [613, 429] on button "Confirmar" at bounding box center [626, 427] width 50 height 17
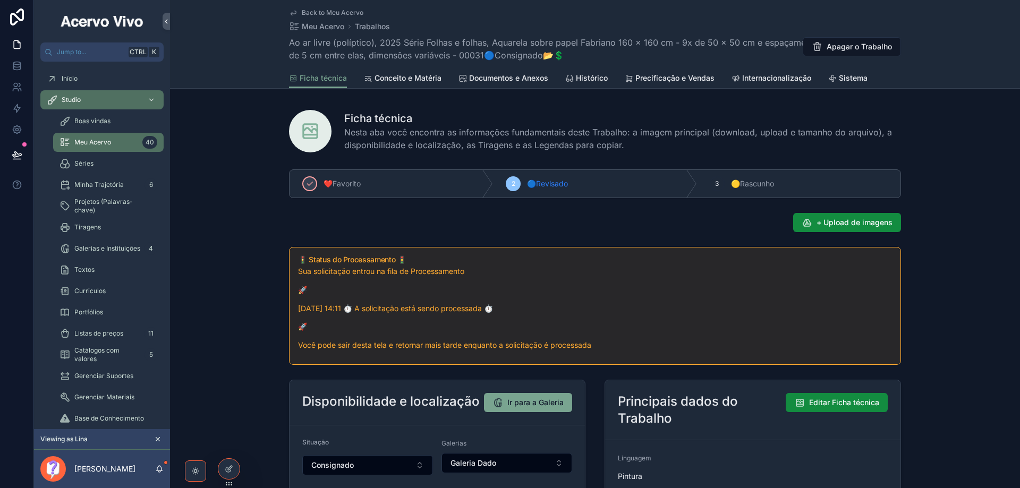
click at [852, 82] on span "Sistema" at bounding box center [853, 78] width 29 height 11
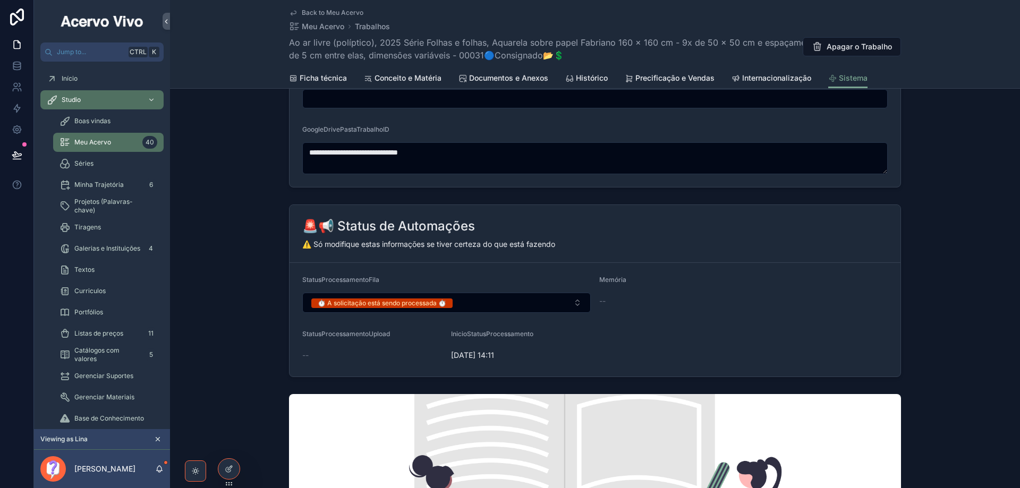
scroll to position [425, 0]
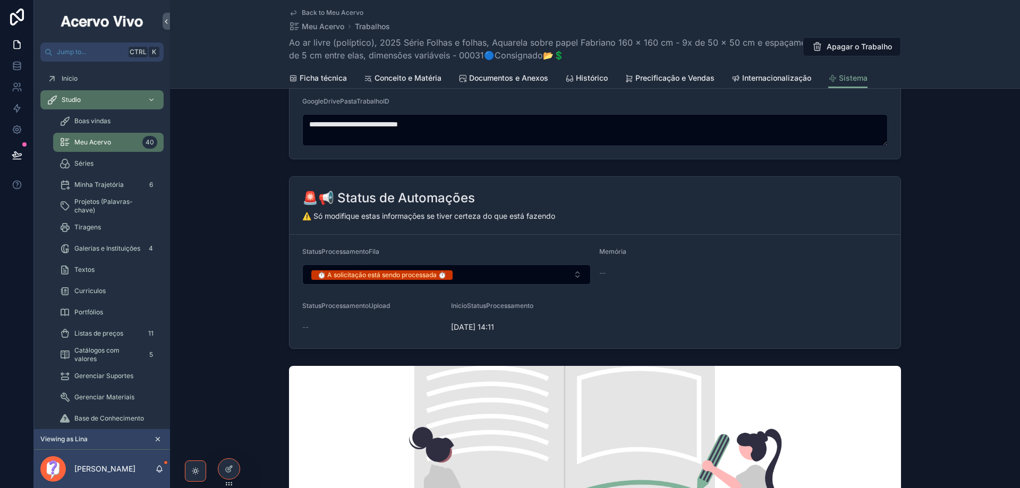
click at [508, 282] on button "⏱️ A solicitação está sendo processada ⏱️" at bounding box center [446, 275] width 289 height 20
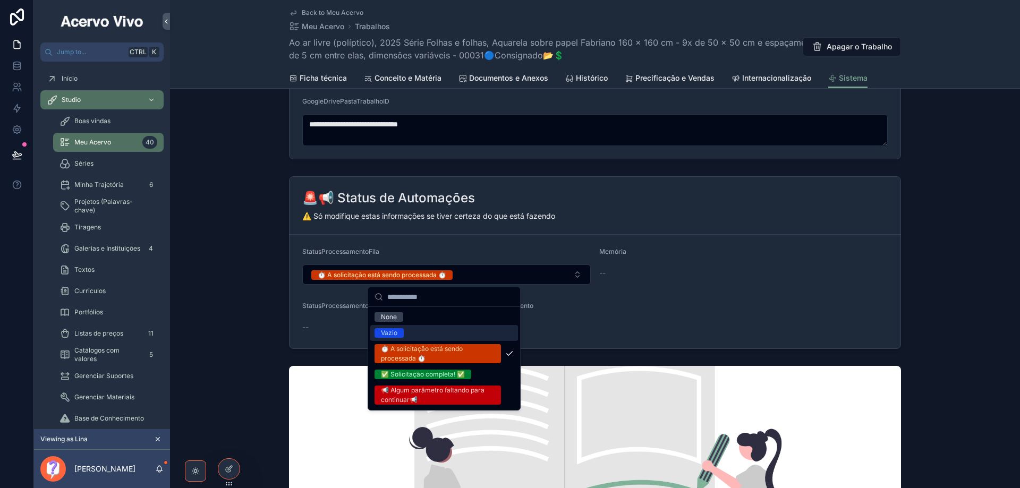
click at [483, 328] on div "Vazio" at bounding box center [444, 333] width 148 height 16
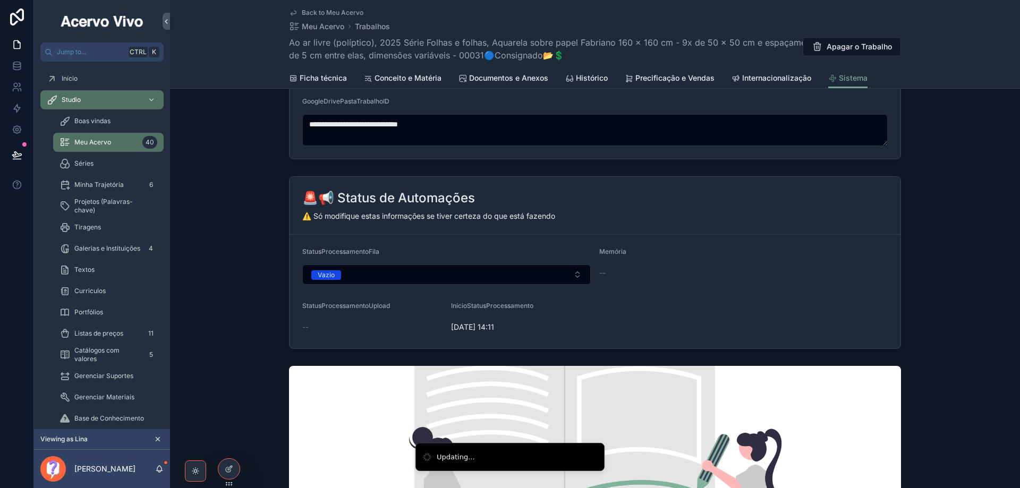
click at [301, 80] on span "Ficha técnica" at bounding box center [323, 78] width 47 height 11
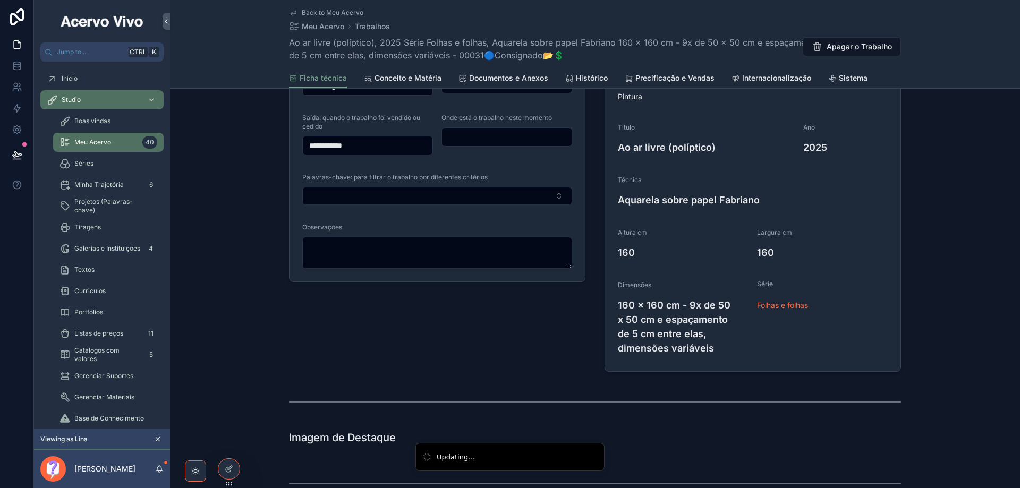
scroll to position [266, 0]
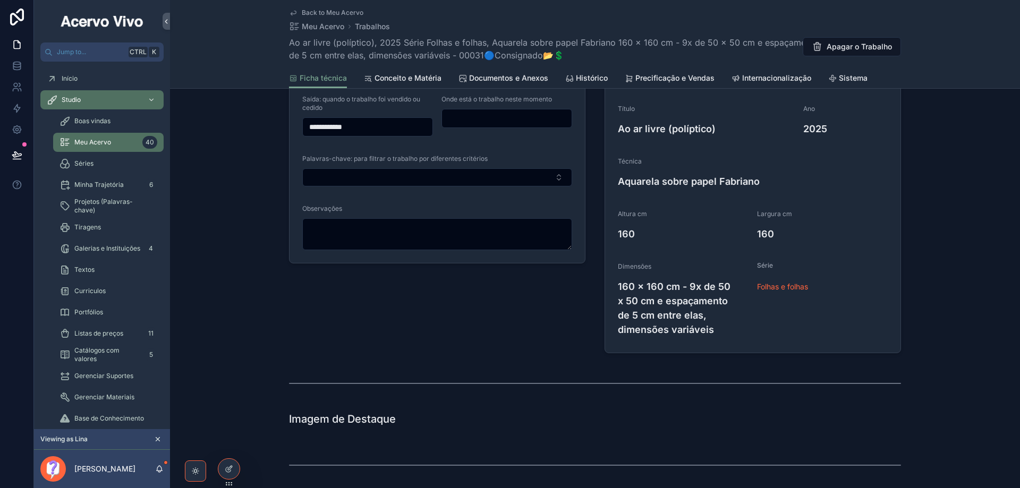
click at [316, 13] on span "Back to Meu Acervo" at bounding box center [333, 13] width 62 height 9
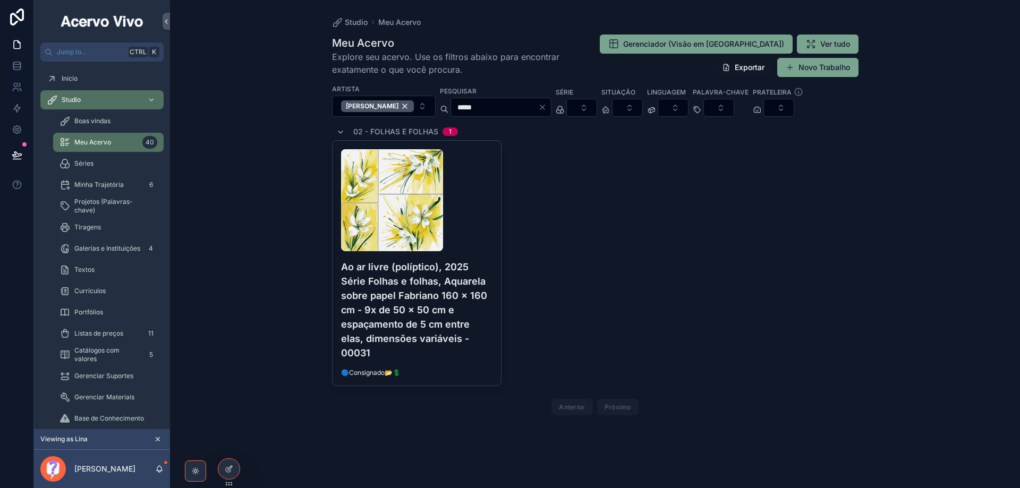
click at [483, 230] on div "scrollable content" at bounding box center [417, 200] width 152 height 102
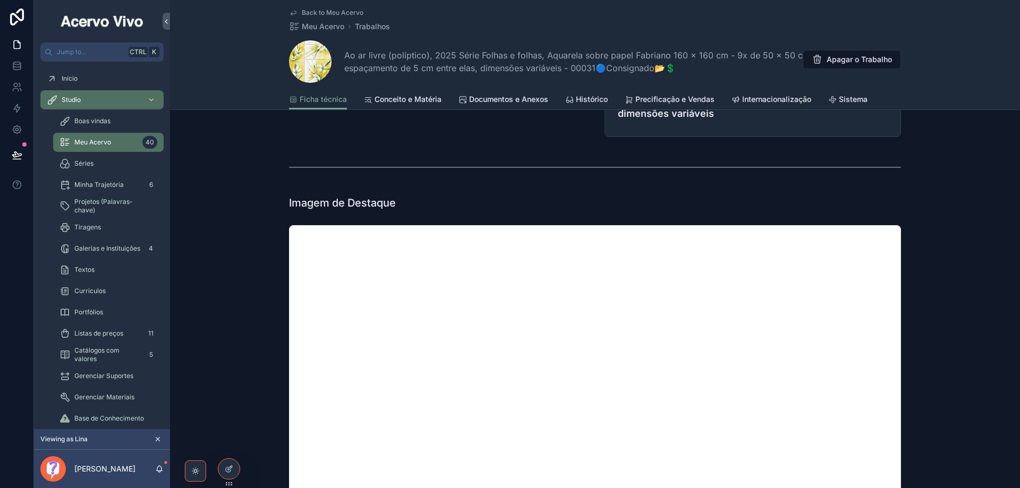
scroll to position [638, 0]
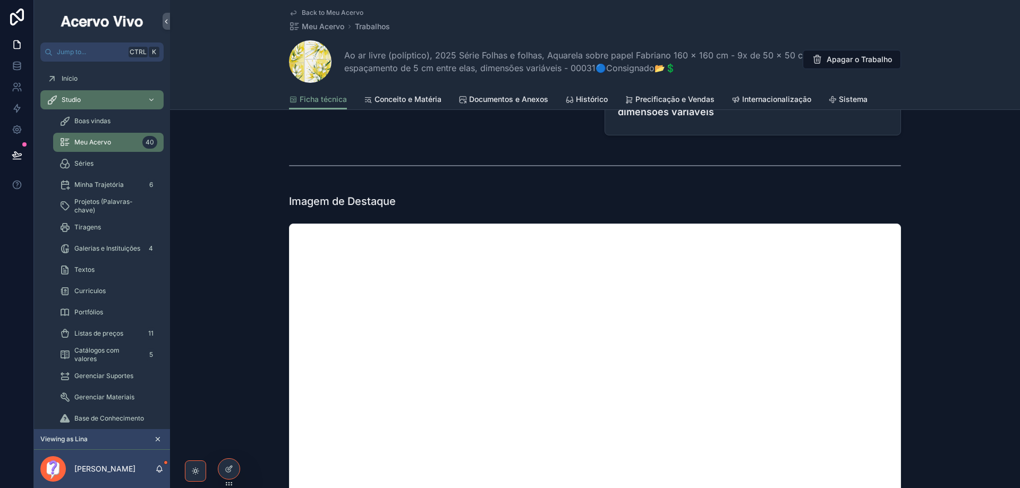
click at [517, 100] on span "Documentos e Anexos" at bounding box center [508, 99] width 79 height 11
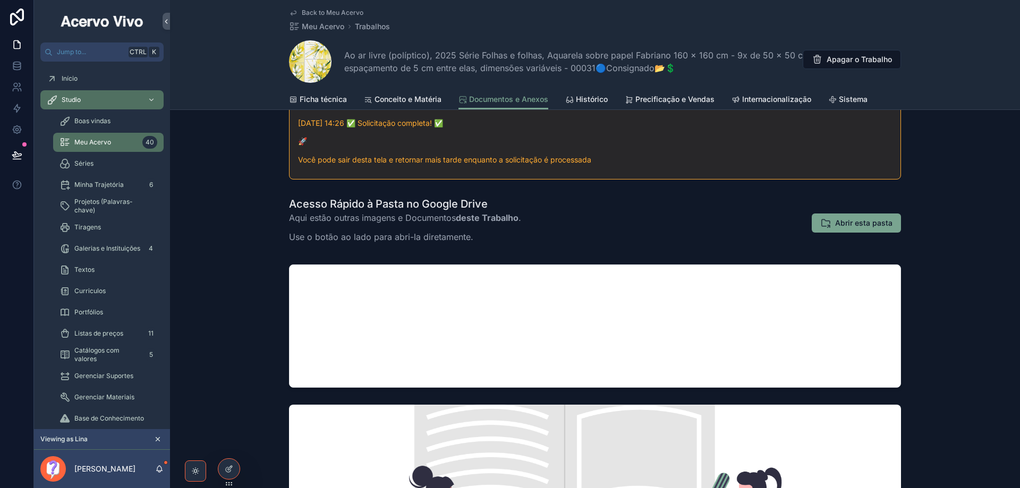
scroll to position [319, 0]
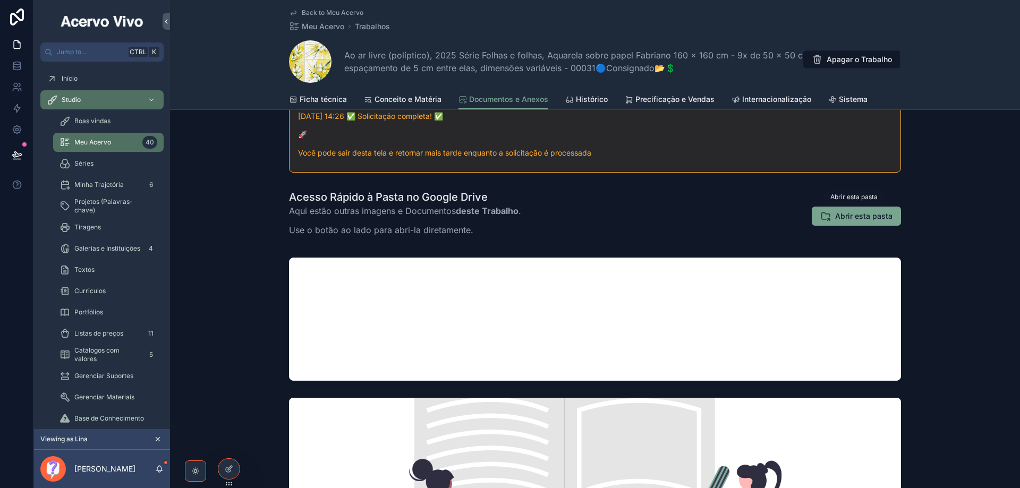
click at [855, 216] on span "Abrir esta pasta" at bounding box center [863, 216] width 57 height 11
click at [849, 100] on span "Sistema" at bounding box center [853, 99] width 29 height 11
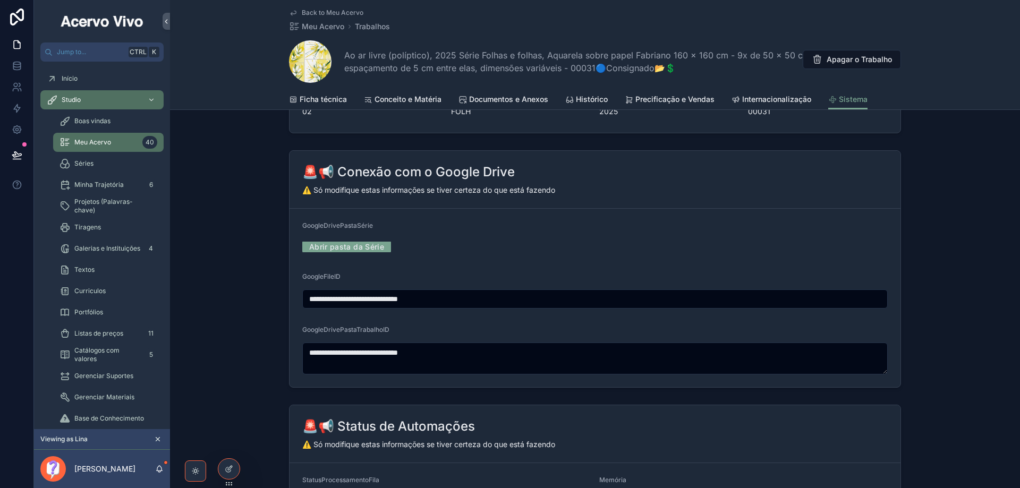
scroll to position [319, 0]
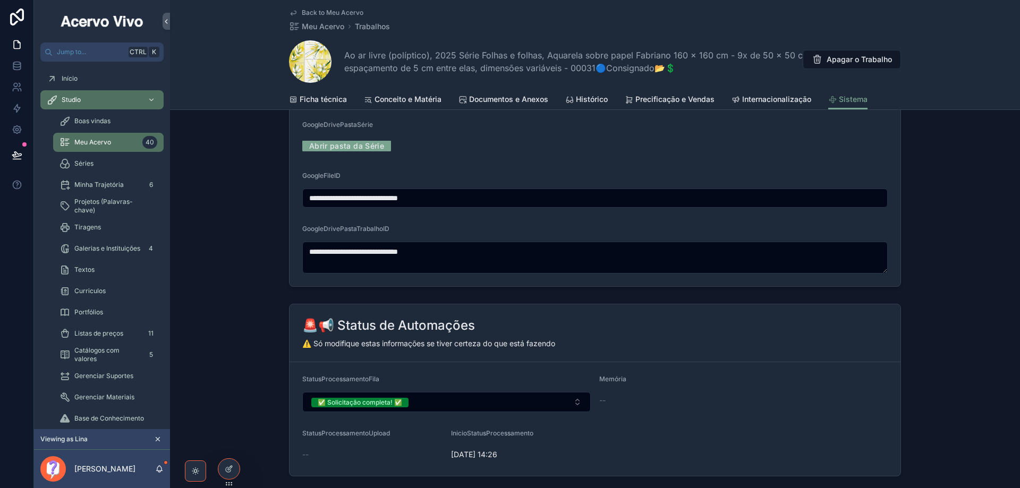
drag, startPoint x: 479, startPoint y: 197, endPoint x: 230, endPoint y: 198, distance: 248.7
click at [230, 198] on div "**********" at bounding box center [595, 168] width 850 height 246
click at [315, 10] on span "Back to Meu Acervo" at bounding box center [333, 13] width 62 height 9
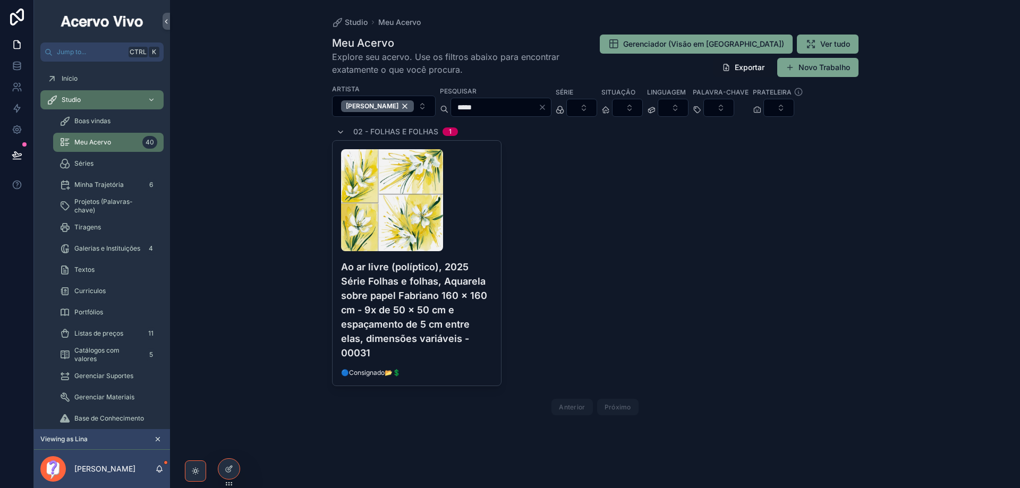
click at [474, 250] on div "scrollable content" at bounding box center [417, 200] width 152 height 102
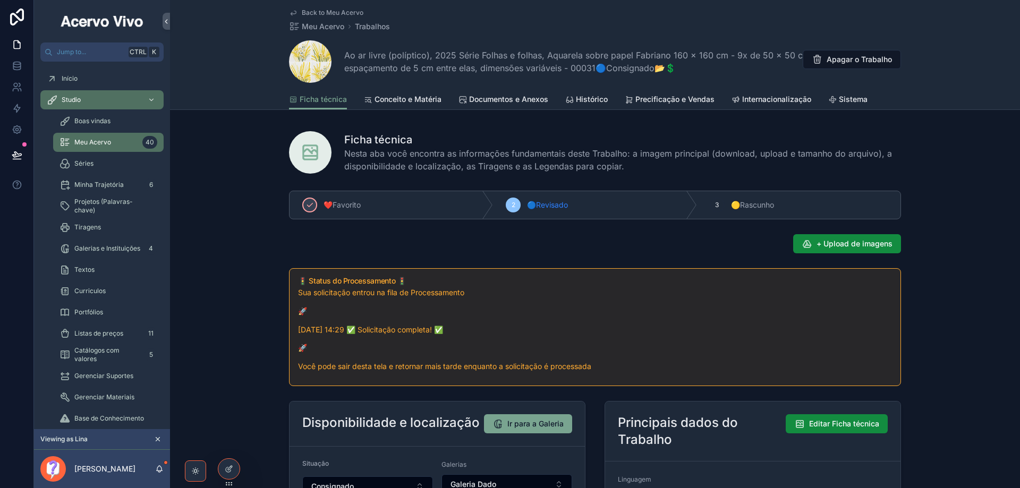
click at [854, 98] on span "Sistema" at bounding box center [853, 99] width 29 height 11
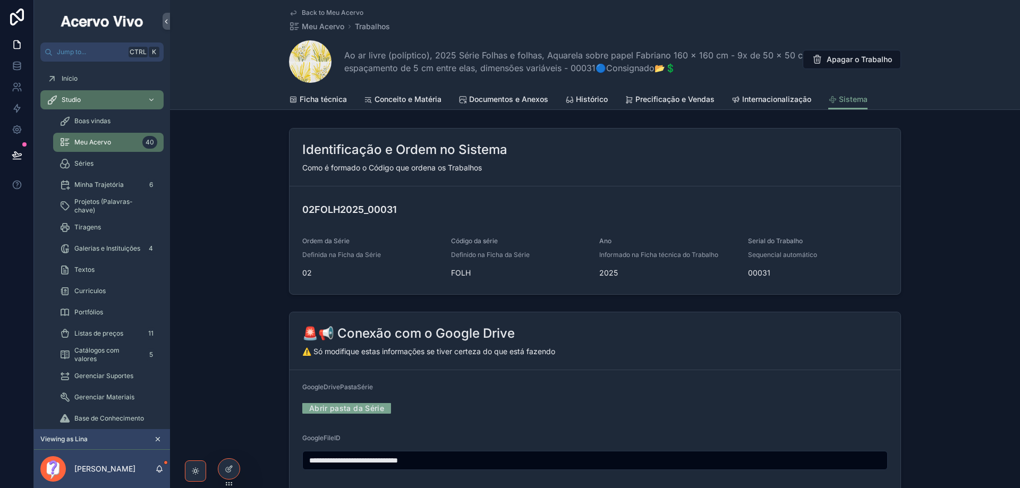
scroll to position [159, 0]
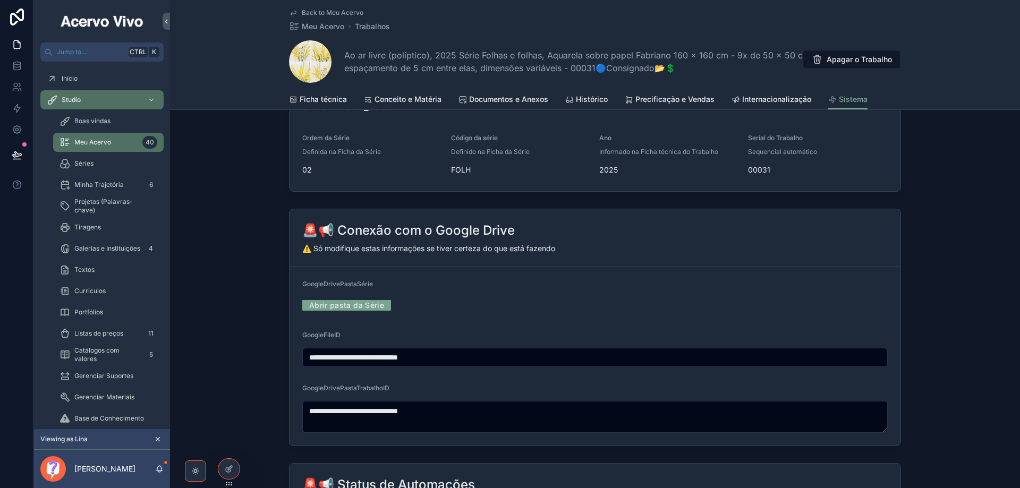
drag, startPoint x: 461, startPoint y: 358, endPoint x: 251, endPoint y: 356, distance: 209.4
click at [250, 356] on div "**********" at bounding box center [595, 328] width 850 height 246
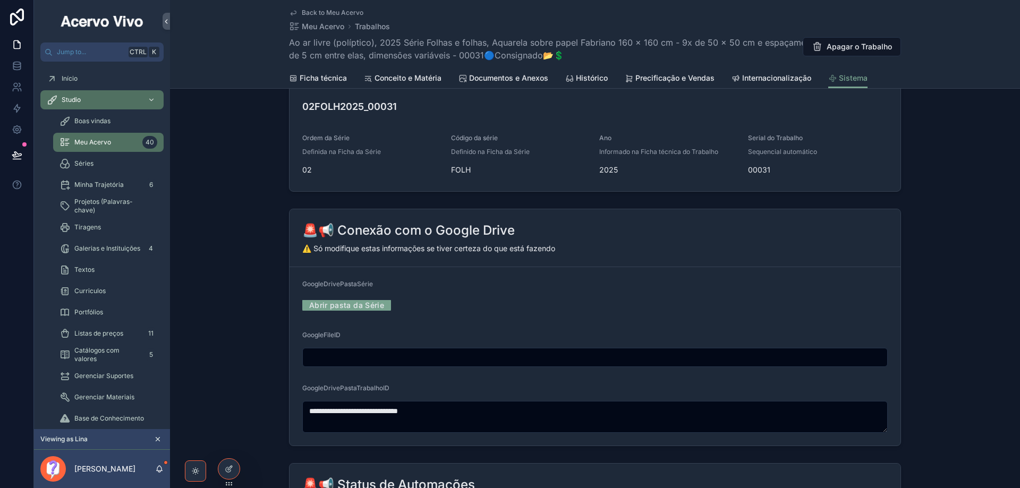
click at [323, 25] on span "Meu Acervo" at bounding box center [323, 26] width 43 height 11
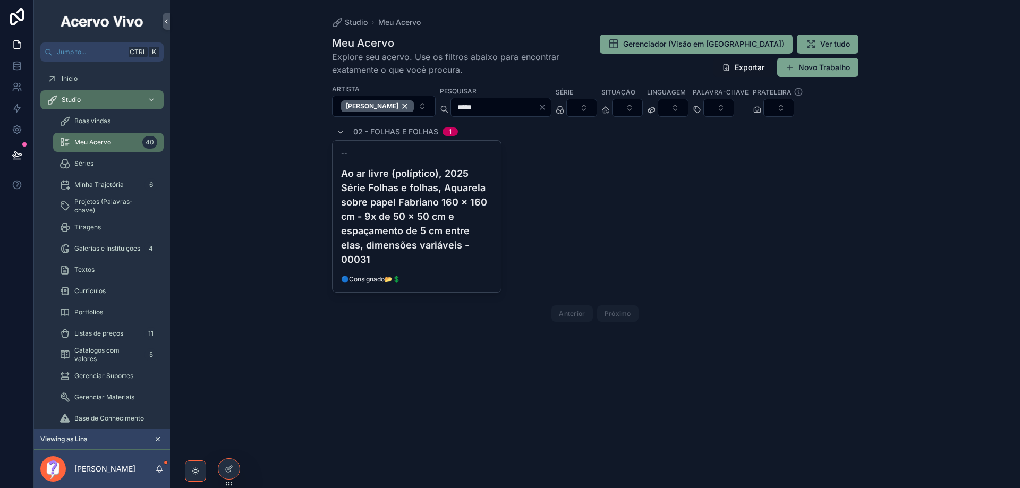
click at [435, 215] on h4 "Ao ar livre (políptico), 2025 Série Folhas e folhas, Aquarela sobre papel Fabri…" at bounding box center [417, 216] width 152 height 100
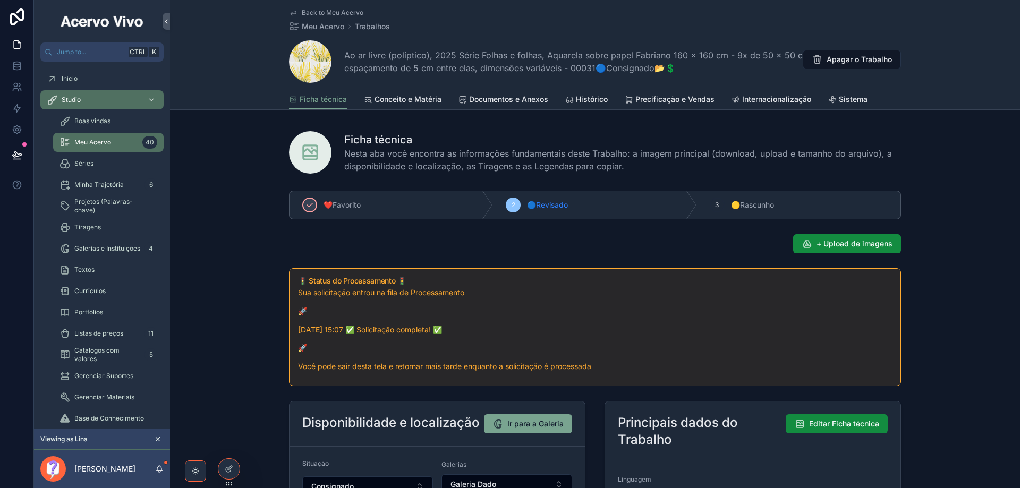
click at [328, 12] on span "Back to Meu Acervo" at bounding box center [333, 13] width 62 height 9
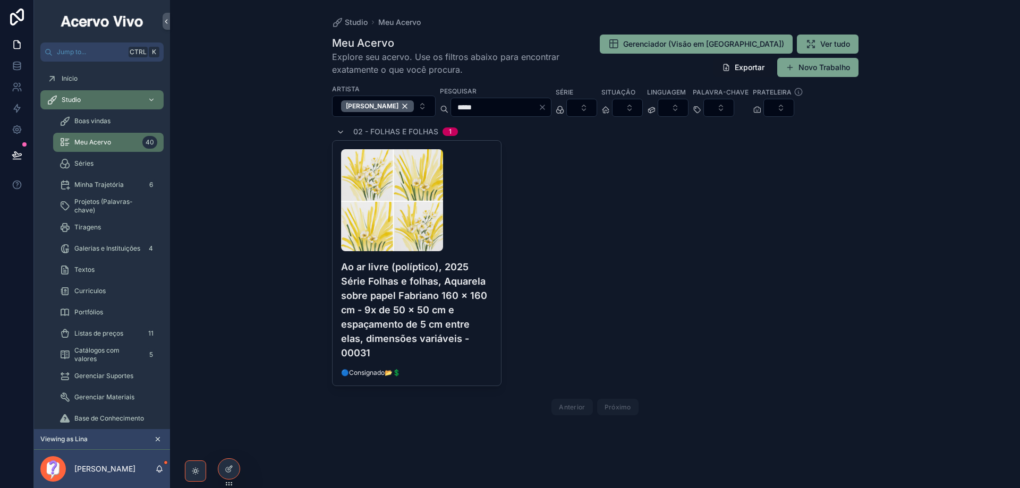
click at [488, 100] on input "*****" at bounding box center [494, 107] width 87 height 15
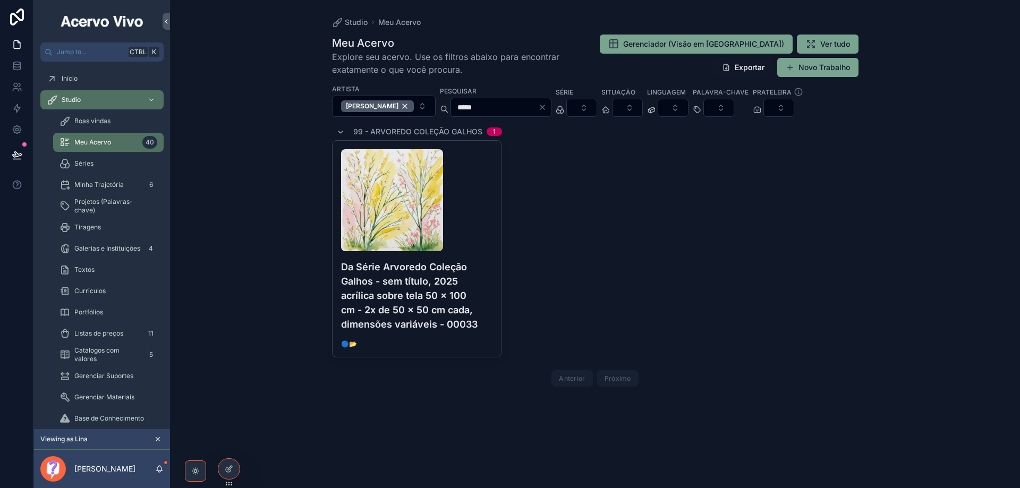
type input "*****"
click at [479, 262] on h4 "Da Série Arvoredo Coleção Galhos - sem título, 2025 acrílica sobre tela 50 x 10…" at bounding box center [417, 296] width 152 height 72
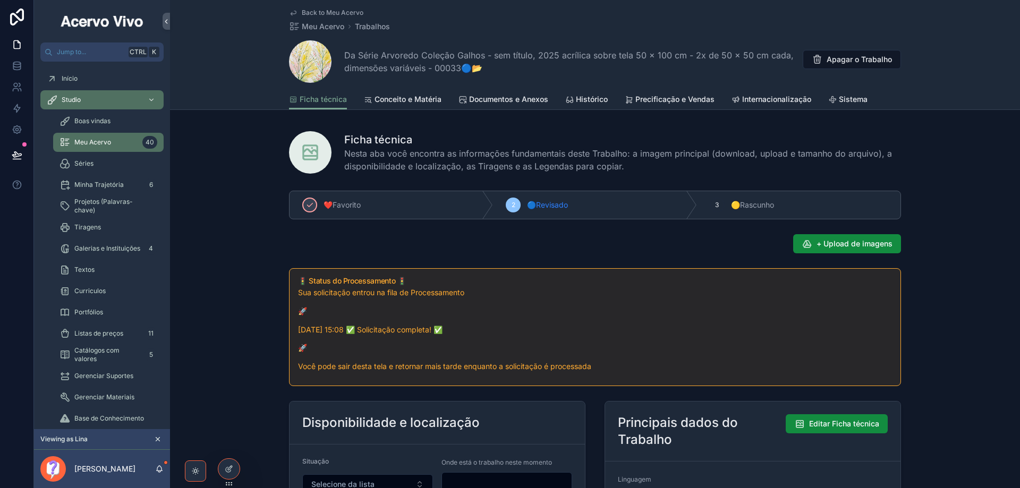
click at [513, 102] on span "Documentos e Anexos" at bounding box center [508, 99] width 79 height 11
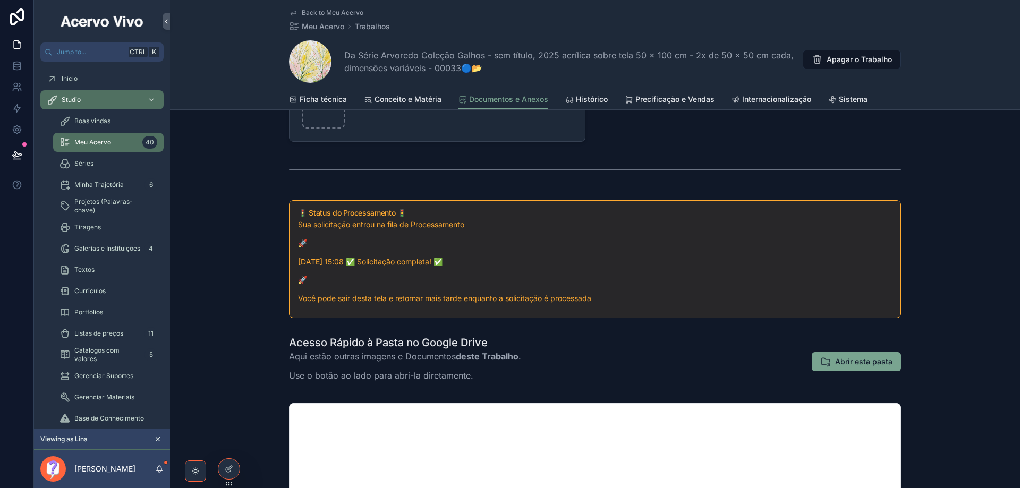
scroll to position [266, 0]
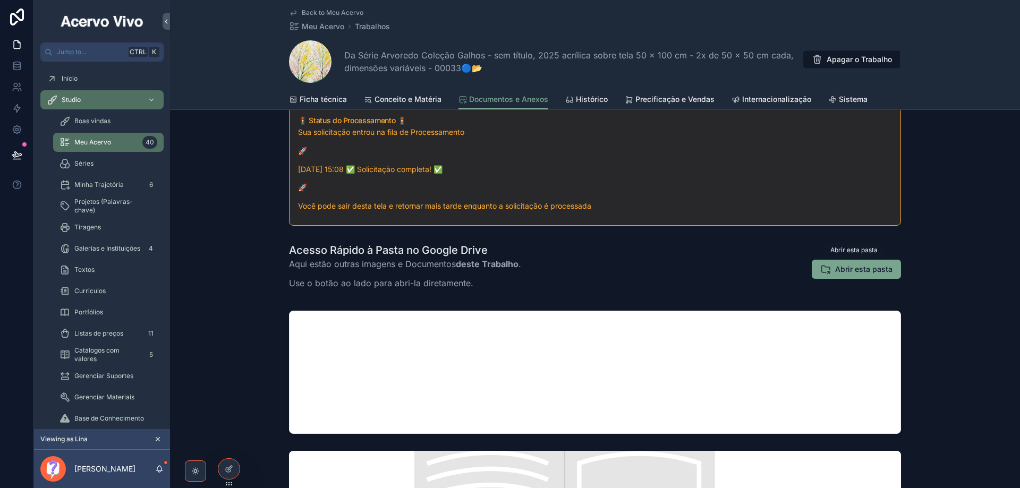
click at [858, 268] on span "Abrir esta pasta" at bounding box center [863, 269] width 57 height 11
click at [323, 10] on span "Back to Meu Acervo" at bounding box center [333, 13] width 62 height 9
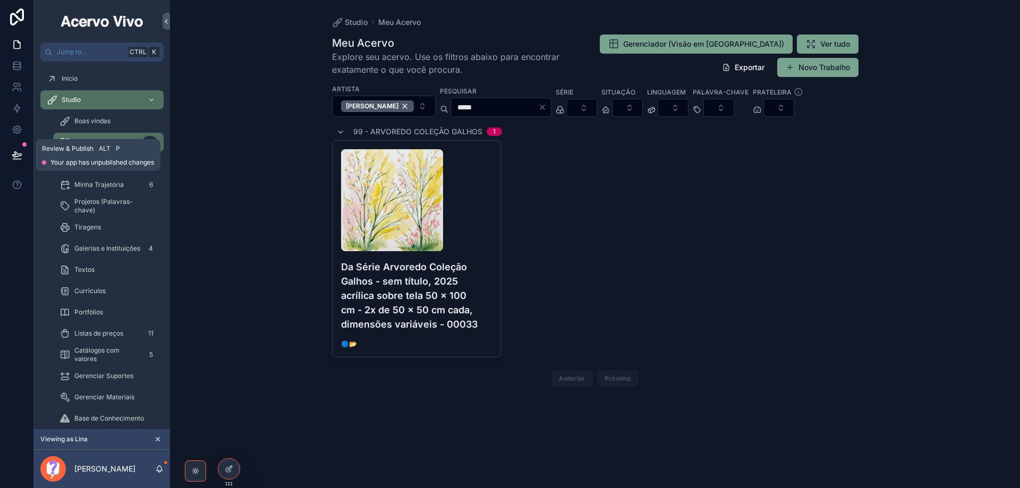
click at [14, 155] on icon at bounding box center [17, 155] width 11 height 11
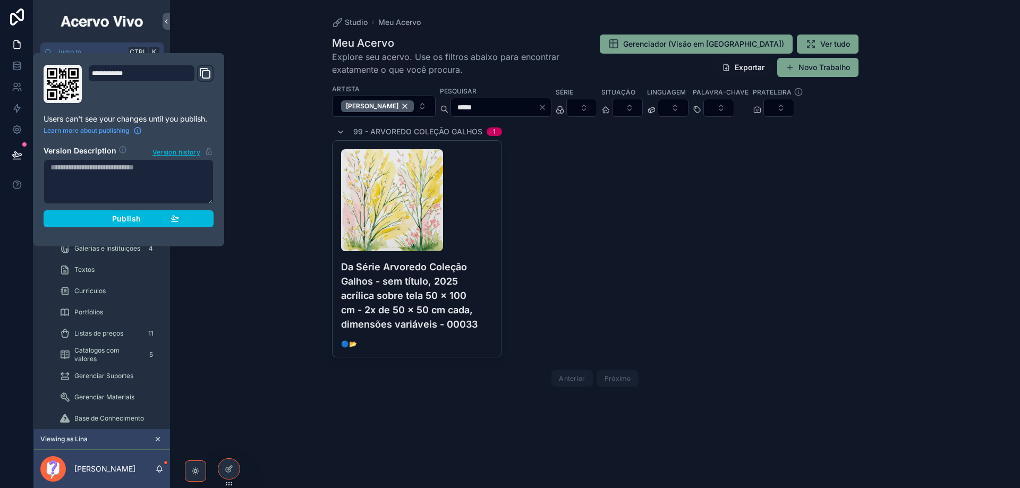
click at [122, 216] on span "Publish" at bounding box center [126, 219] width 29 height 10
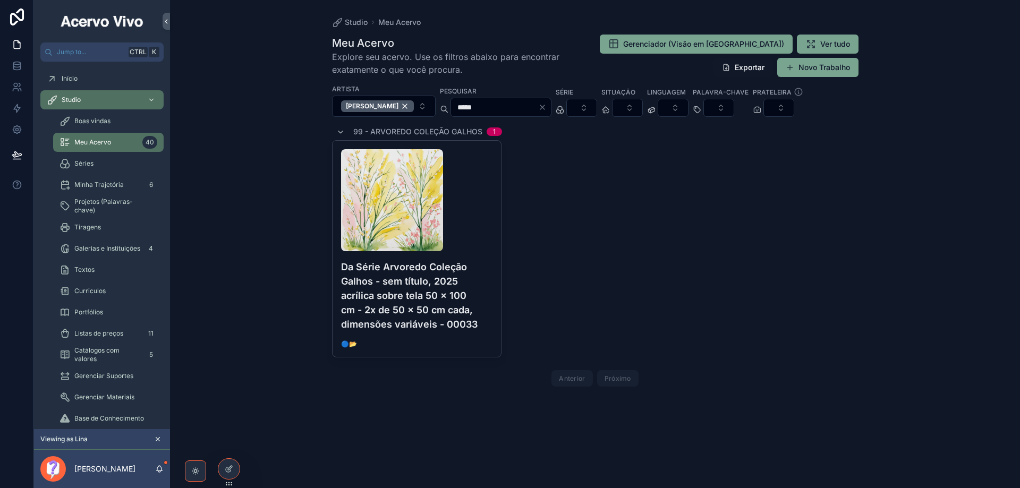
click at [269, 62] on div "Studio Meu Acervo Meu Acervo Explore seu acervo. Use os filtros abaixo para enc…" at bounding box center [595, 244] width 850 height 488
click at [547, 109] on icon "Clear" at bounding box center [542, 107] width 9 height 9
